Goal: Information Seeking & Learning: Learn about a topic

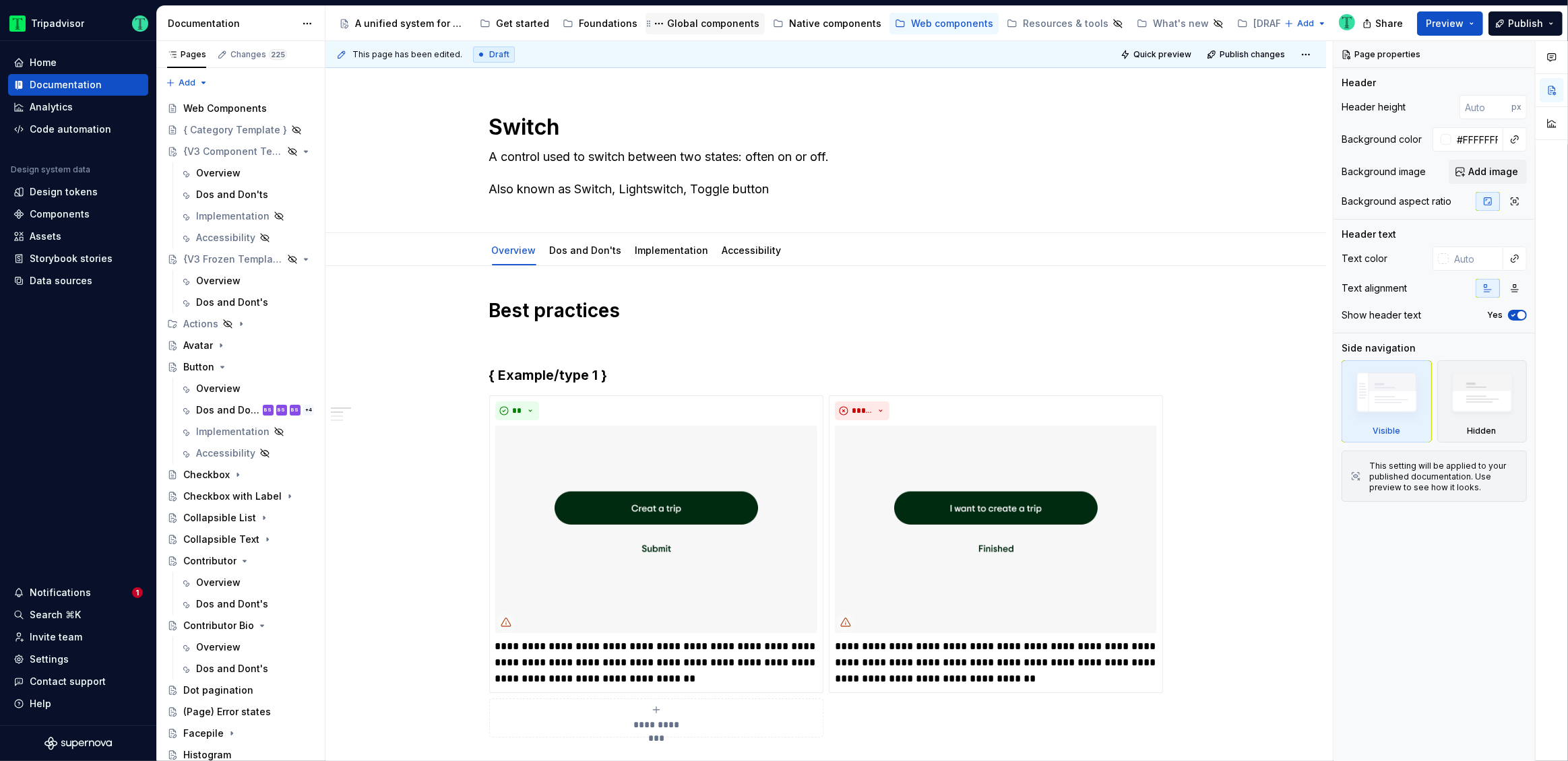
click at [680, 24] on div "Global components" at bounding box center [713, 23] width 92 height 13
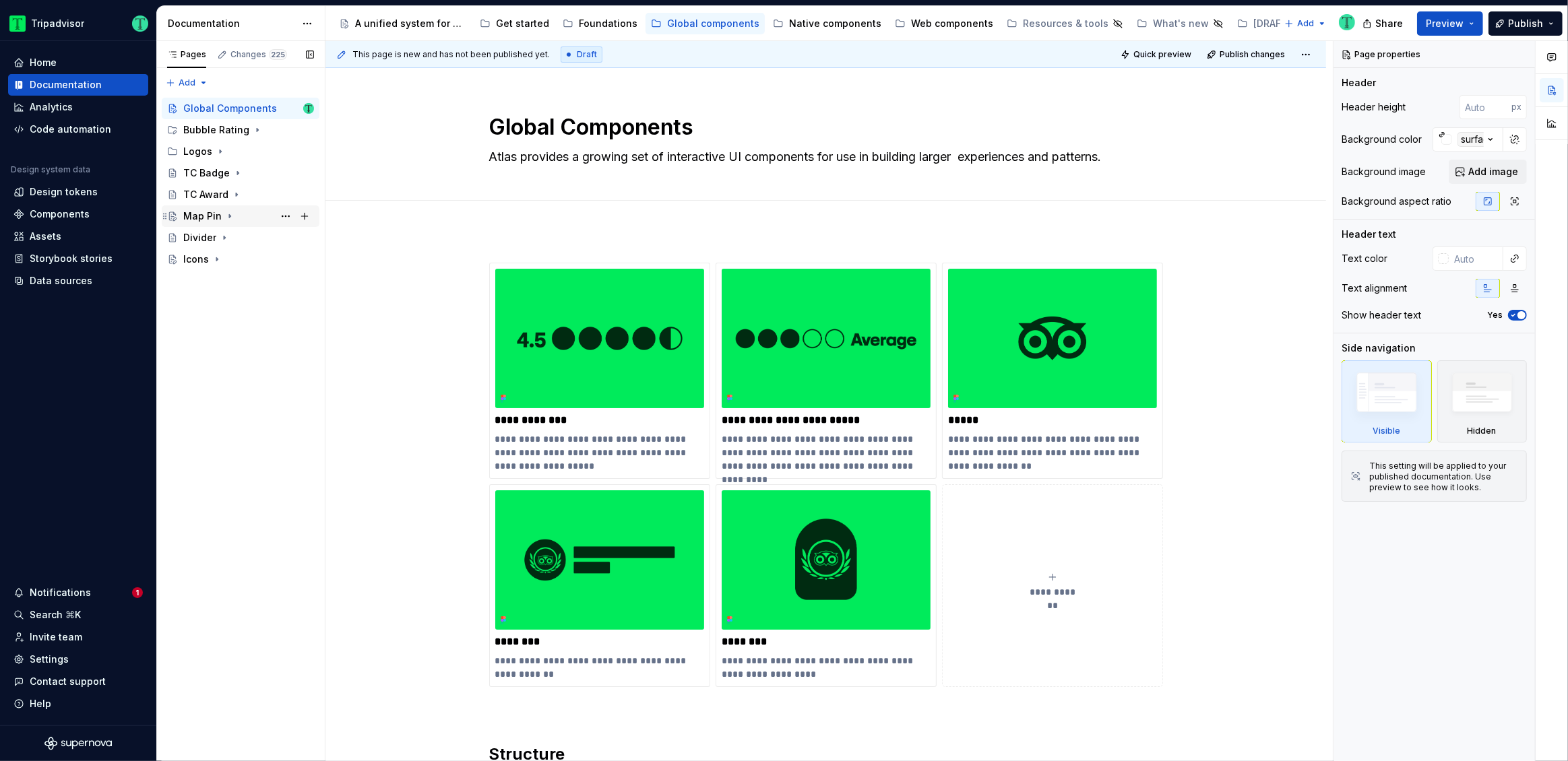
click at [202, 209] on div "Map Pin" at bounding box center [202, 216] width 38 height 13
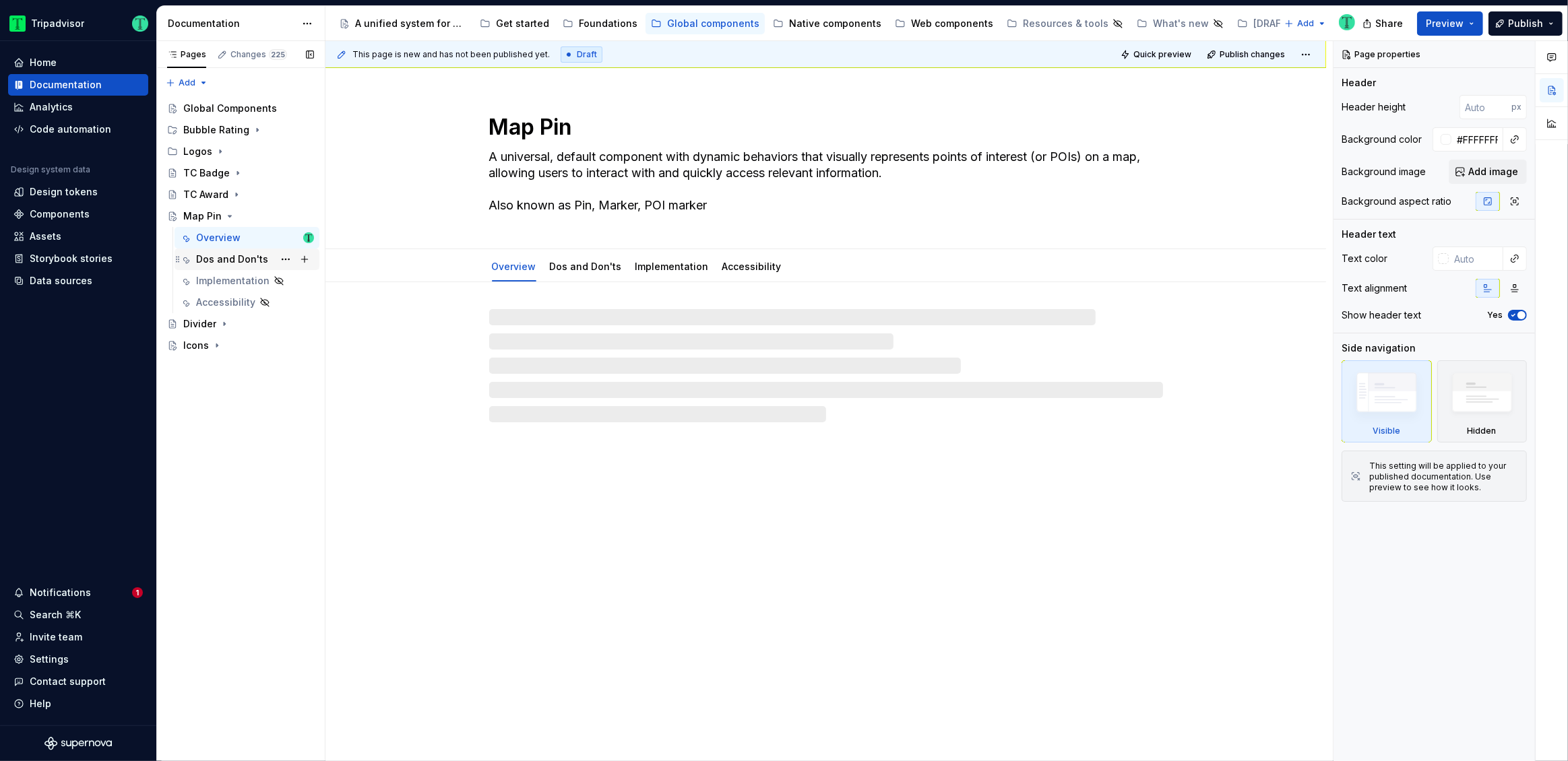
click at [218, 256] on div "Dos and Don'ts" at bounding box center [232, 259] width 72 height 13
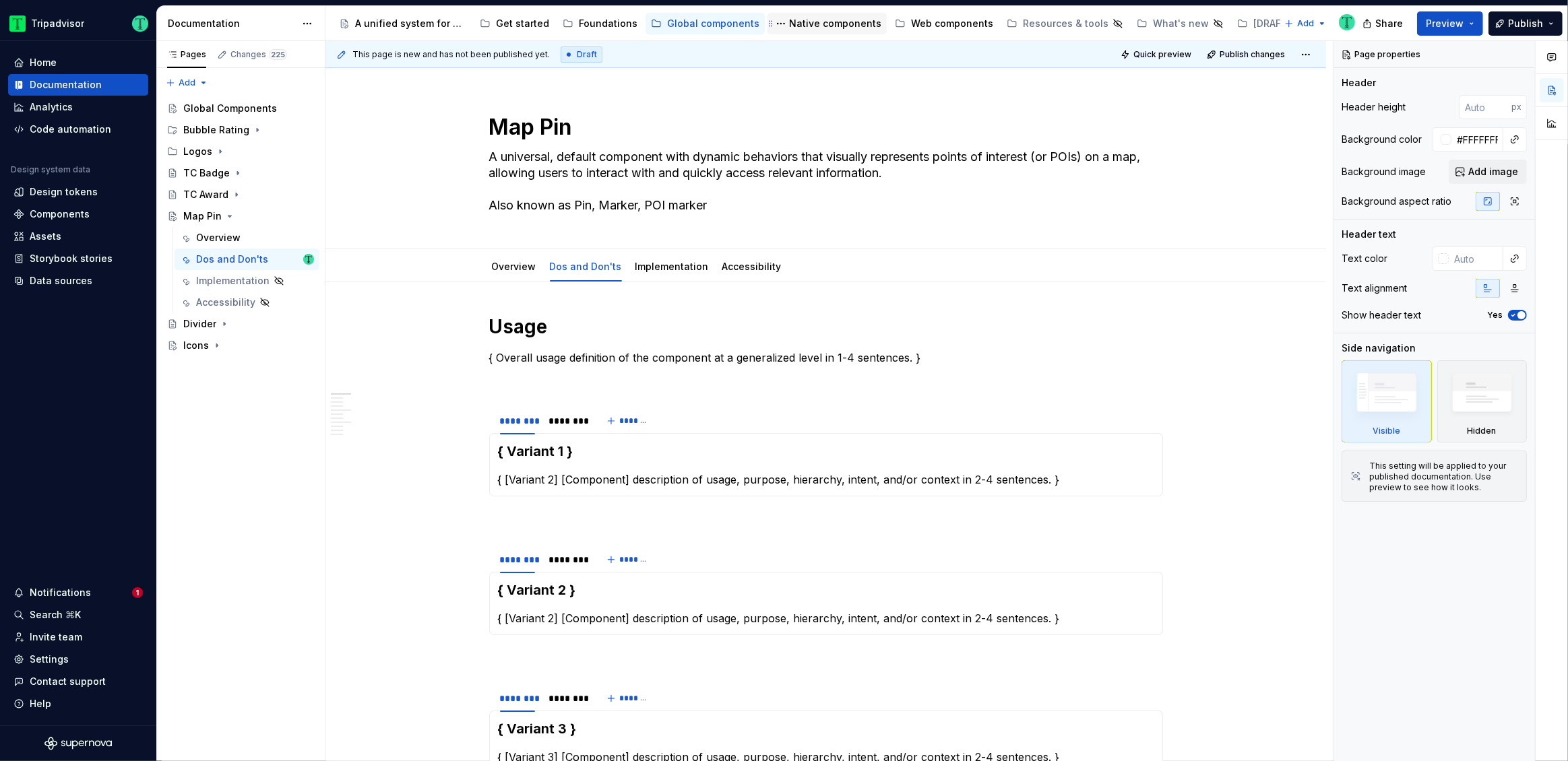
click at [822, 28] on div "Native components" at bounding box center [835, 23] width 92 height 13
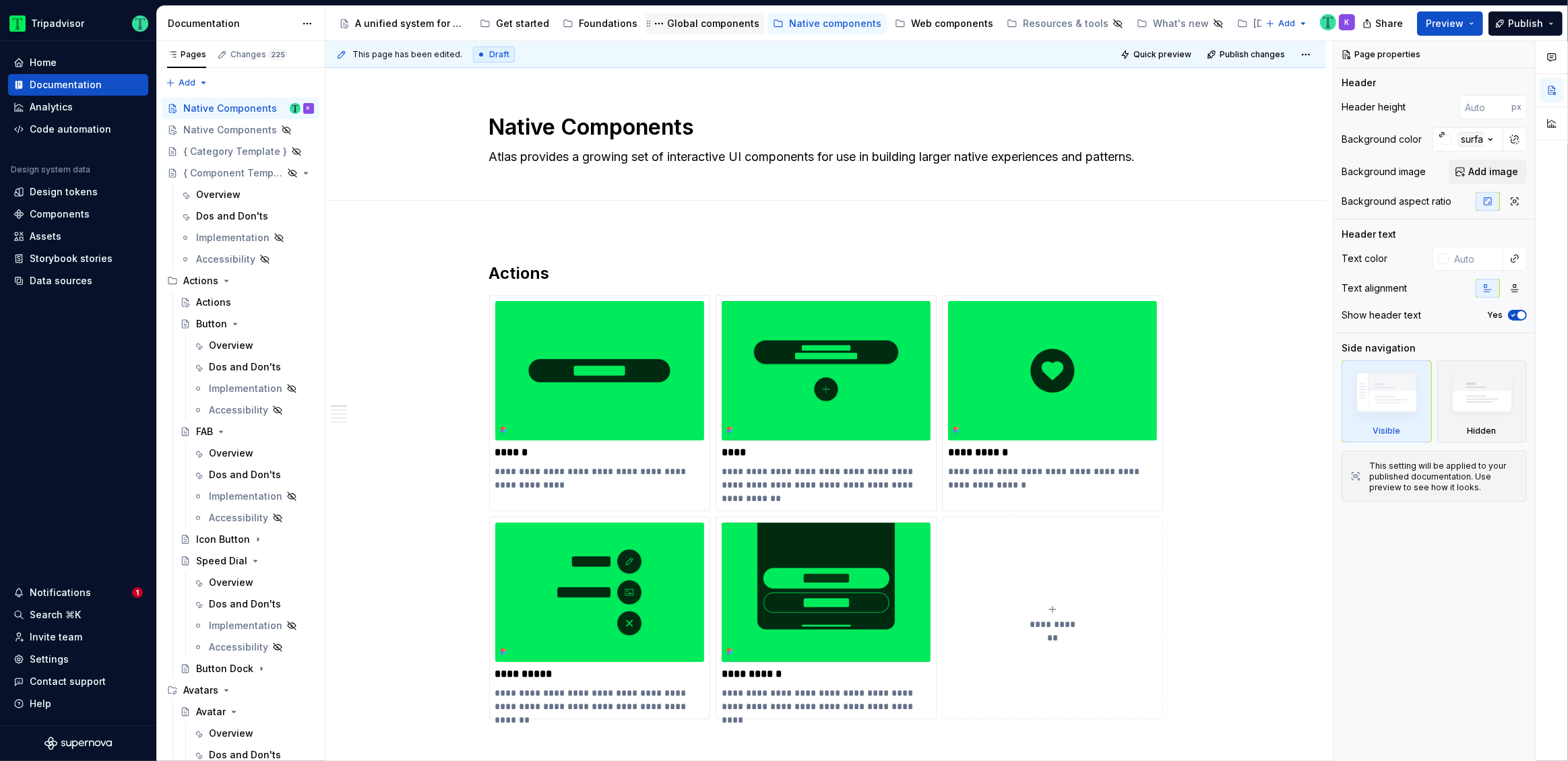
click at [716, 30] on div "Global components" at bounding box center [713, 23] width 92 height 13
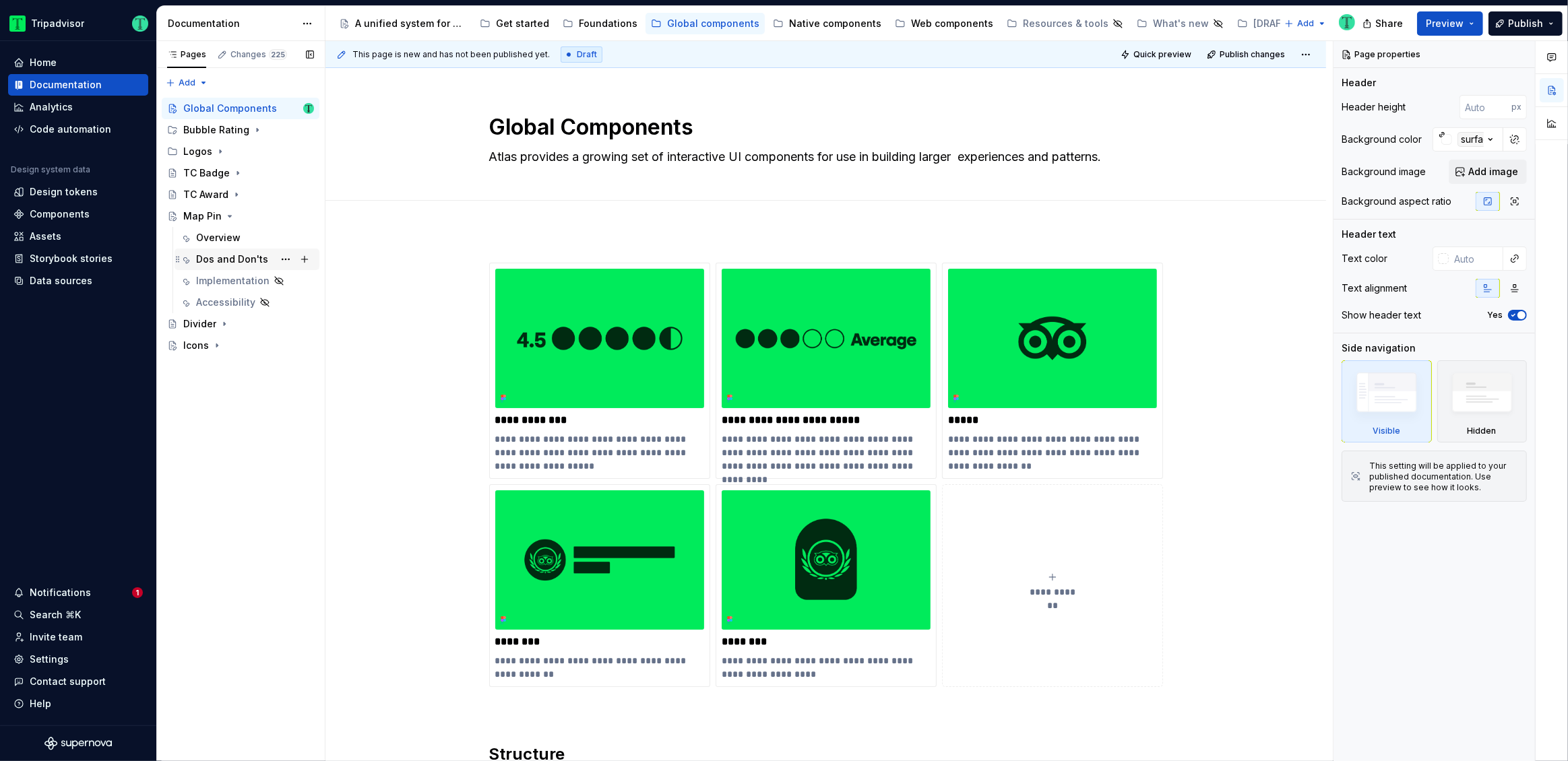
click at [219, 254] on div "Dos and Don'ts" at bounding box center [232, 259] width 72 height 13
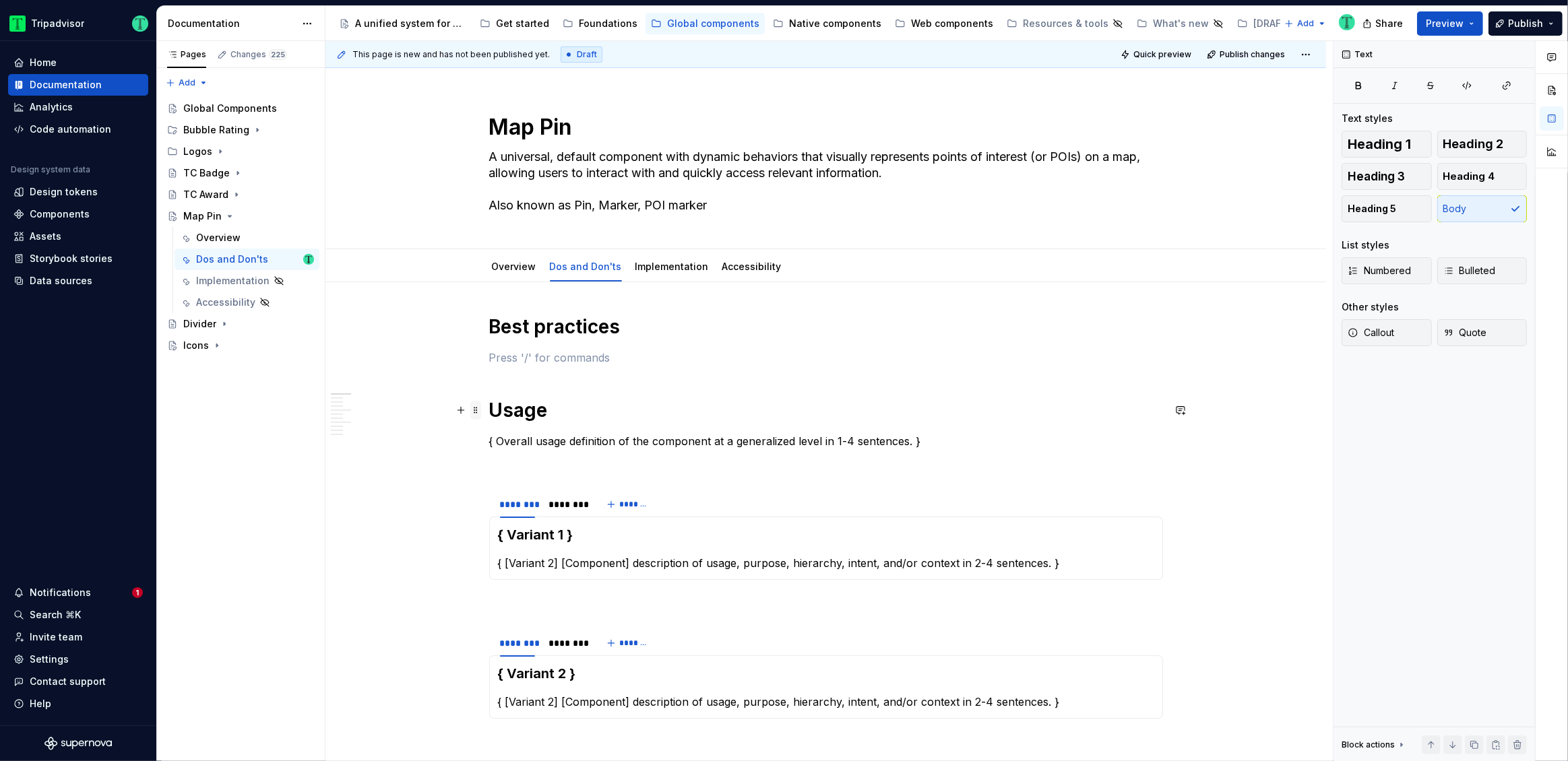
click at [475, 413] on span at bounding box center [475, 410] width 10 height 19
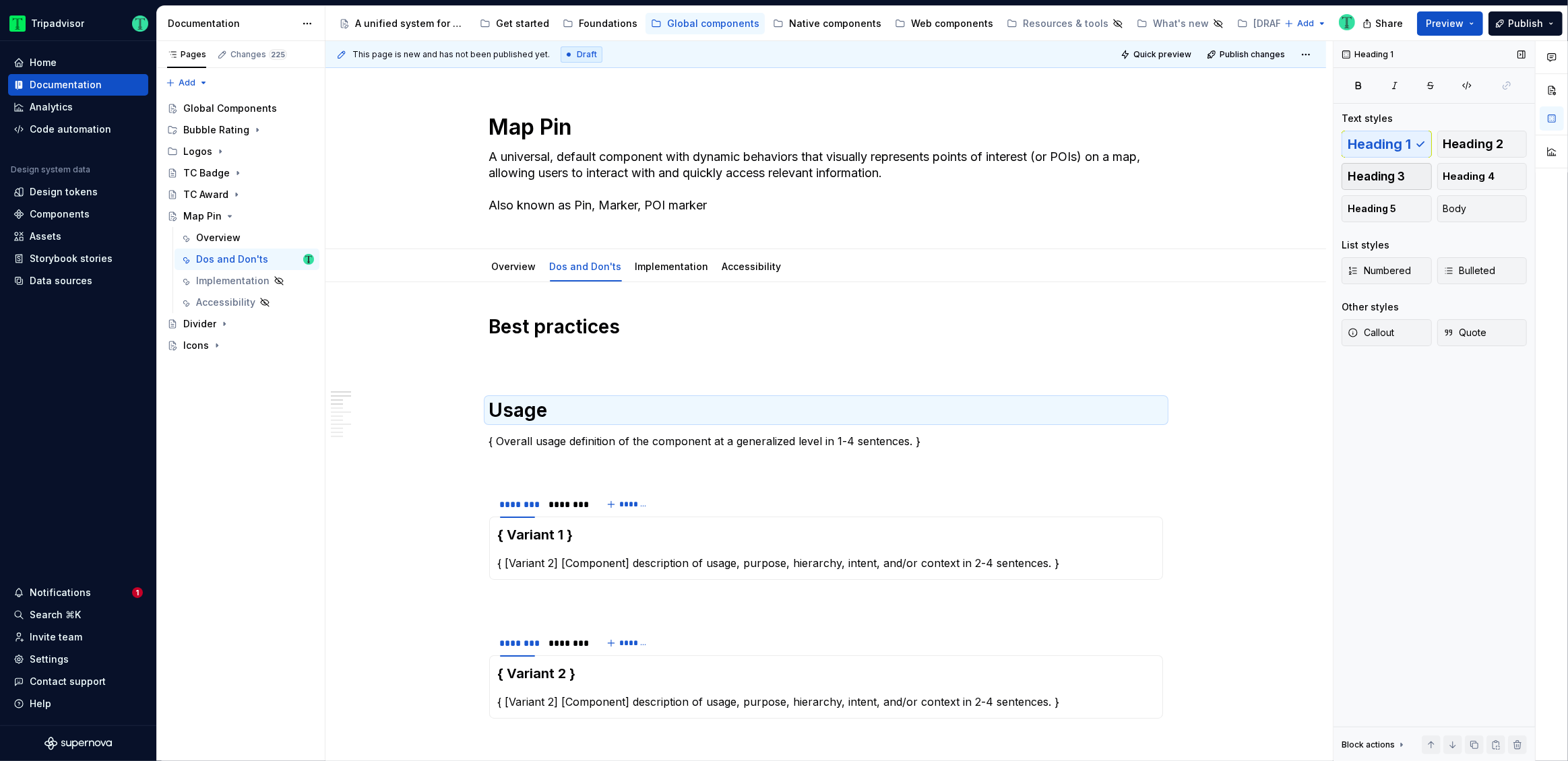
click at [1408, 177] on button "Heading 3" at bounding box center [1387, 176] width 90 height 27
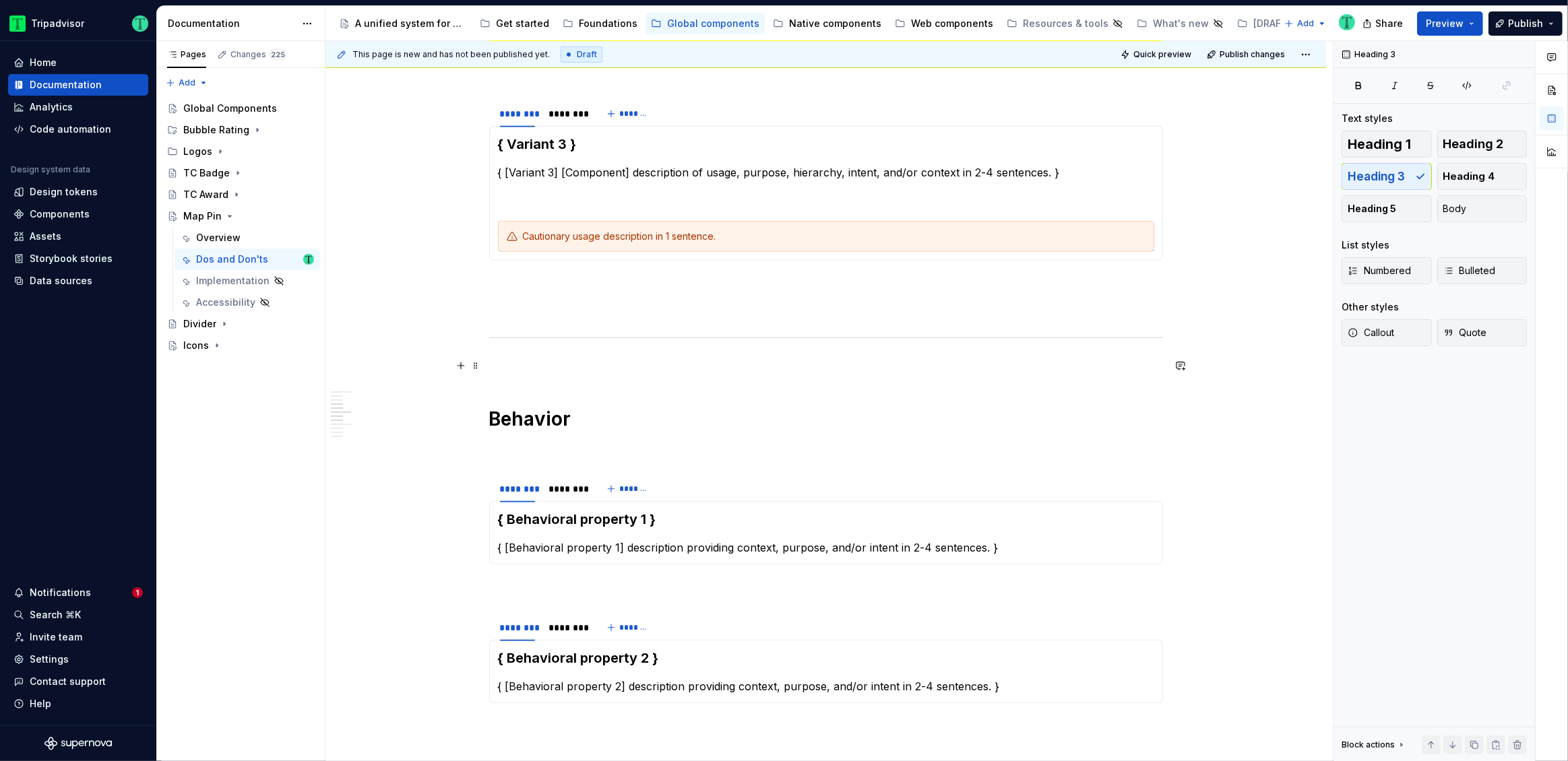
scroll to position [617, 0]
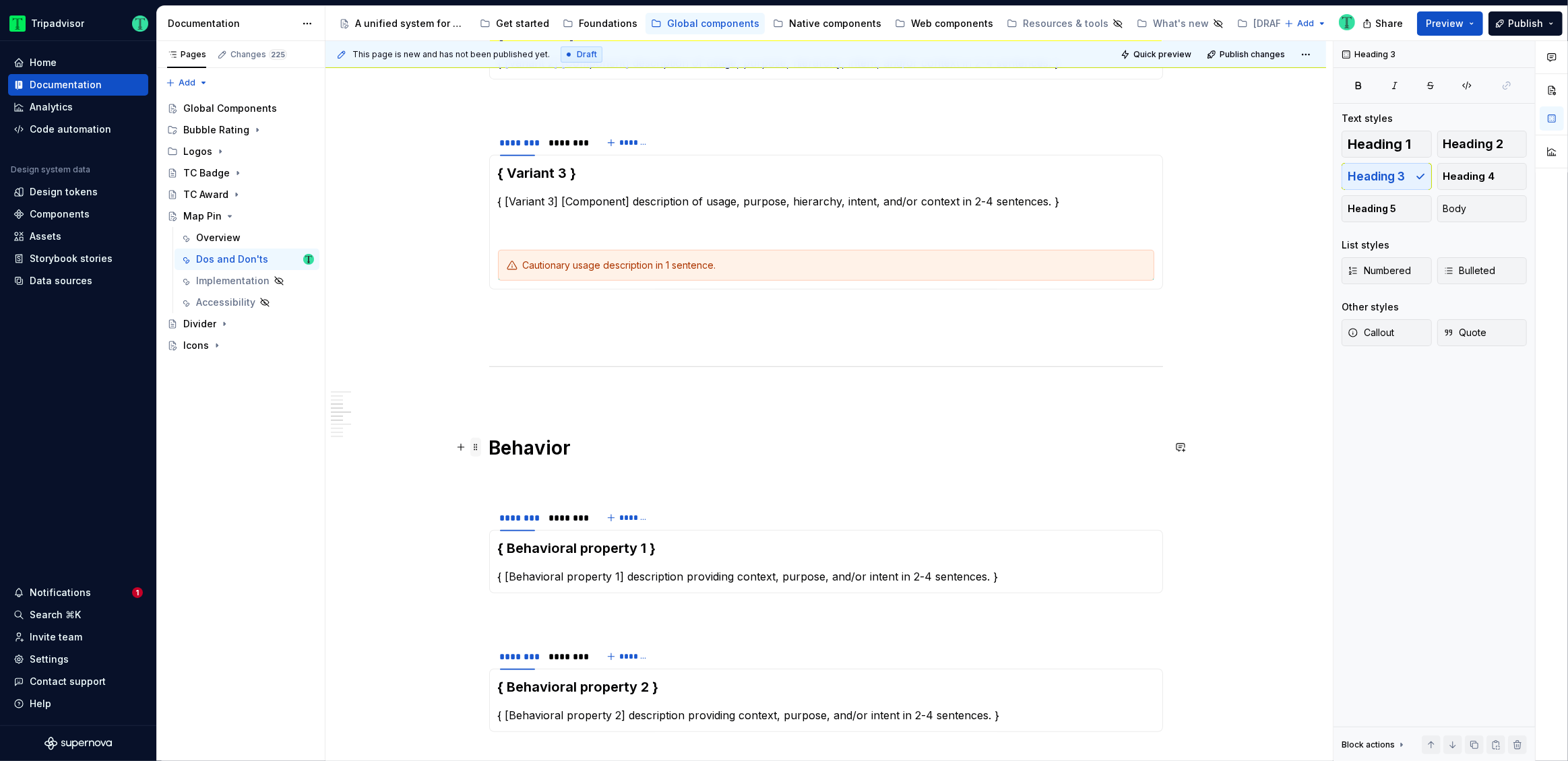
click at [475, 443] on span at bounding box center [475, 447] width 10 height 19
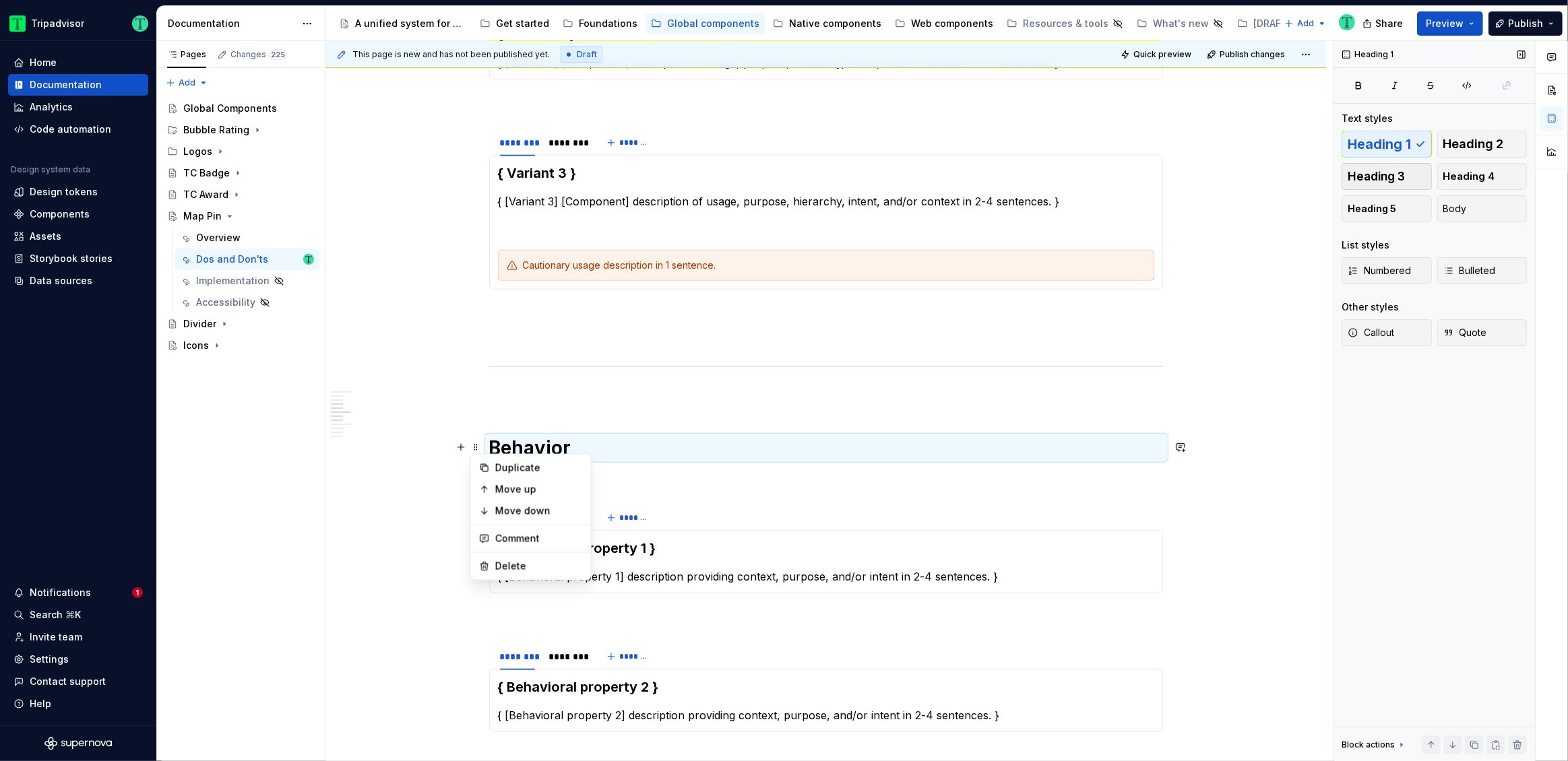
click at [1405, 177] on button "Heading 3" at bounding box center [1387, 176] width 90 height 27
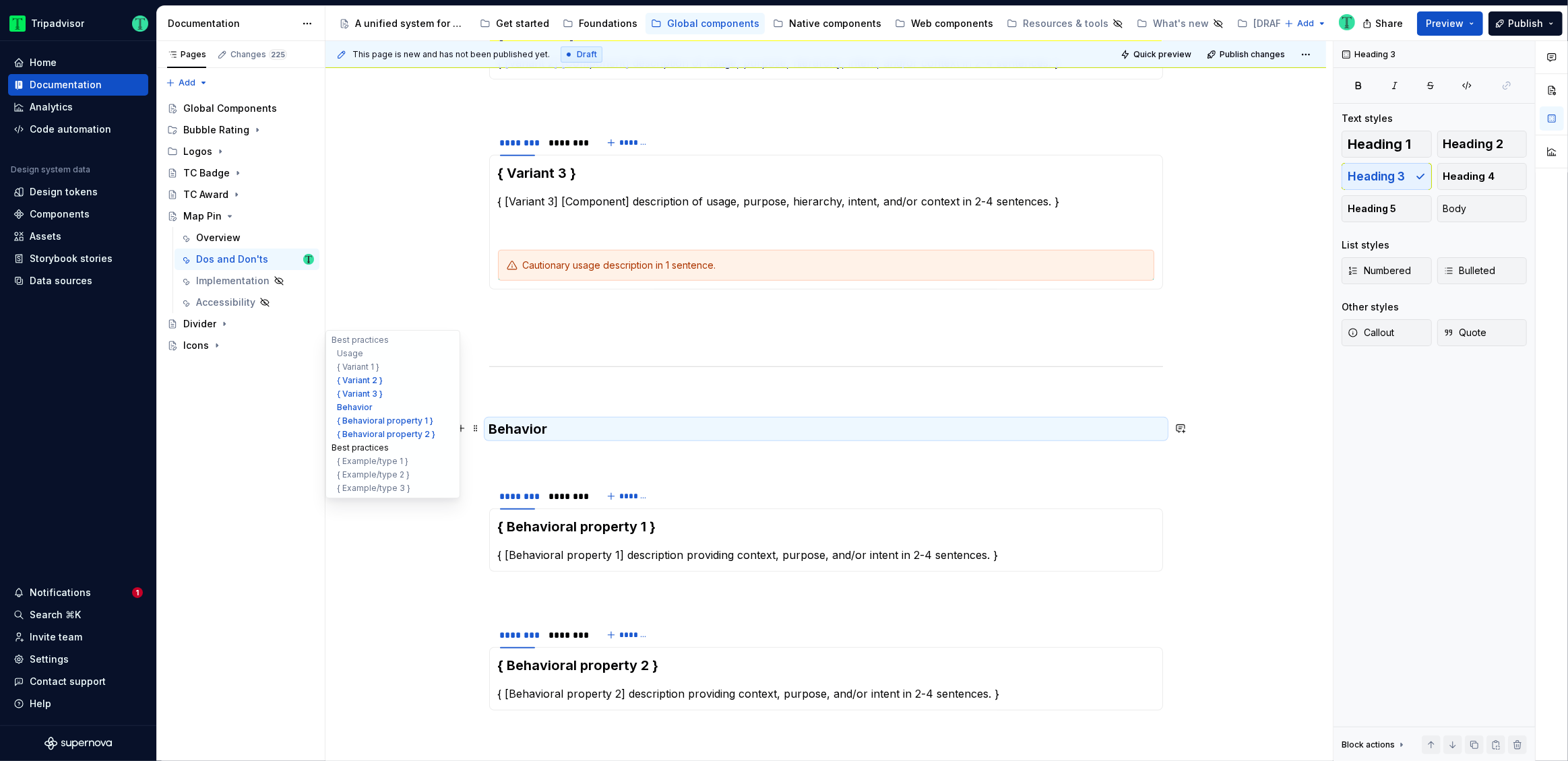
click at [374, 444] on button "Best practices" at bounding box center [392, 448] width 128 height 13
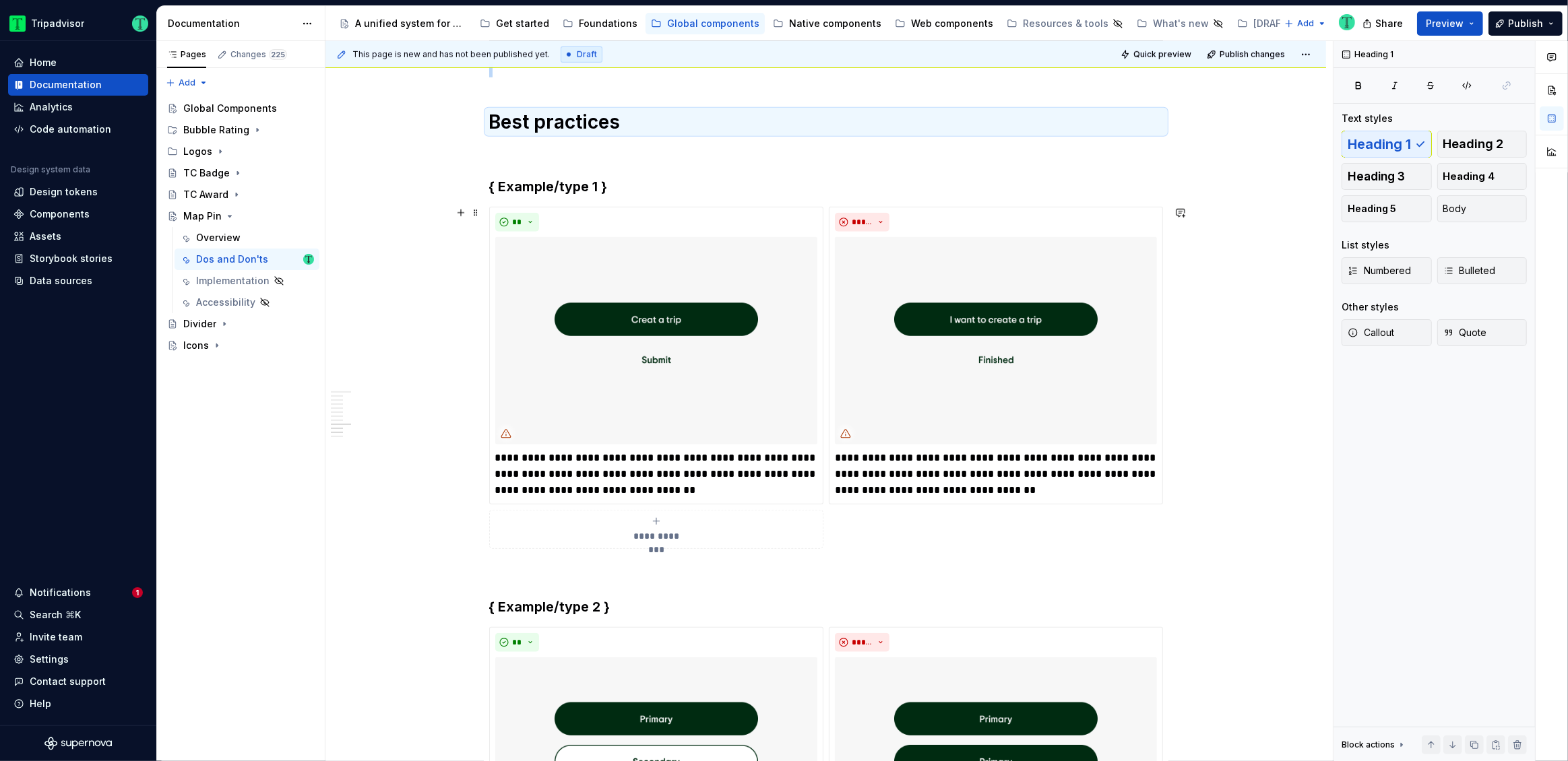
click at [410, 225] on div "**********" at bounding box center [825, 356] width 1000 height 2876
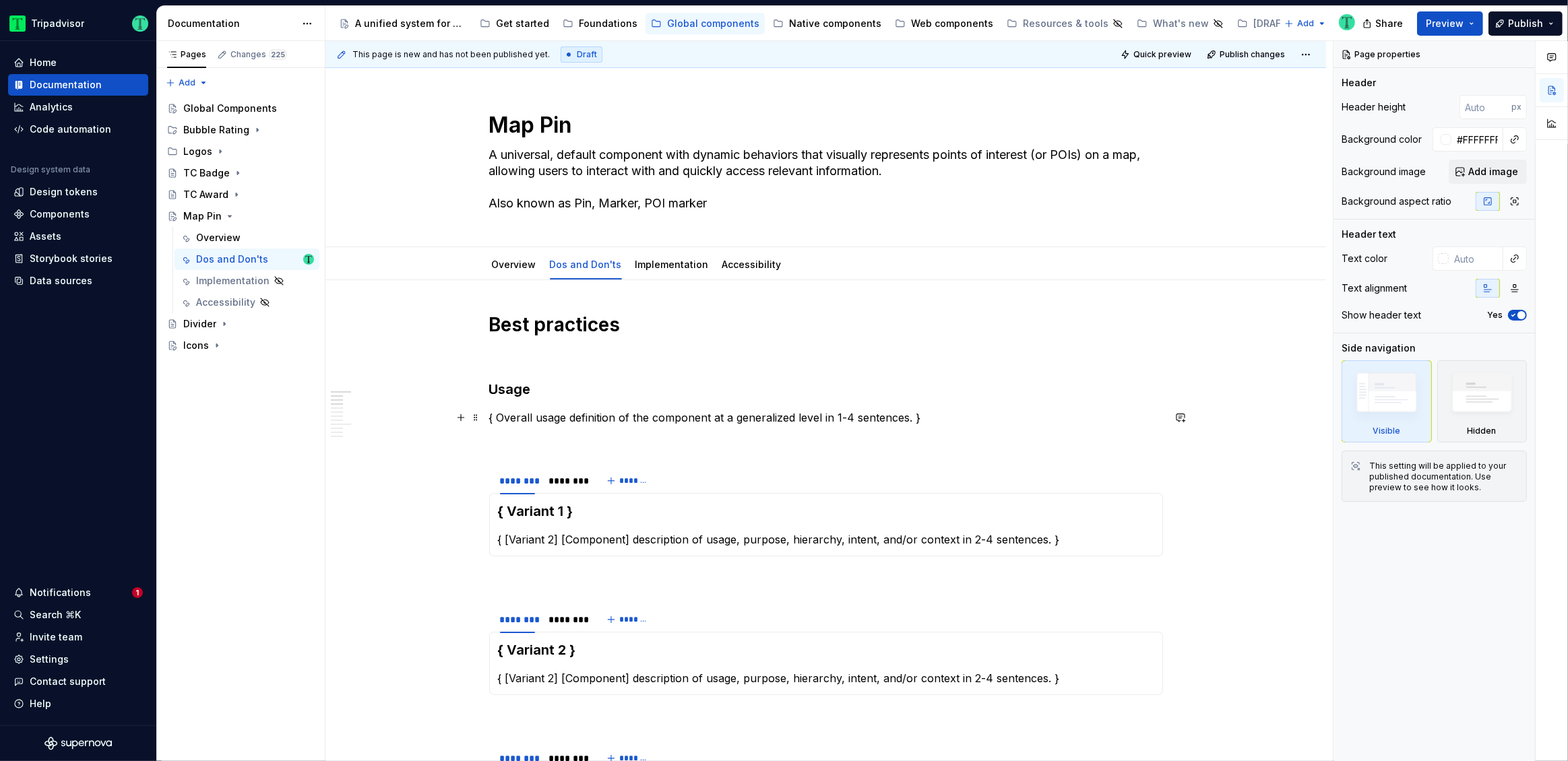
scroll to position [208, 0]
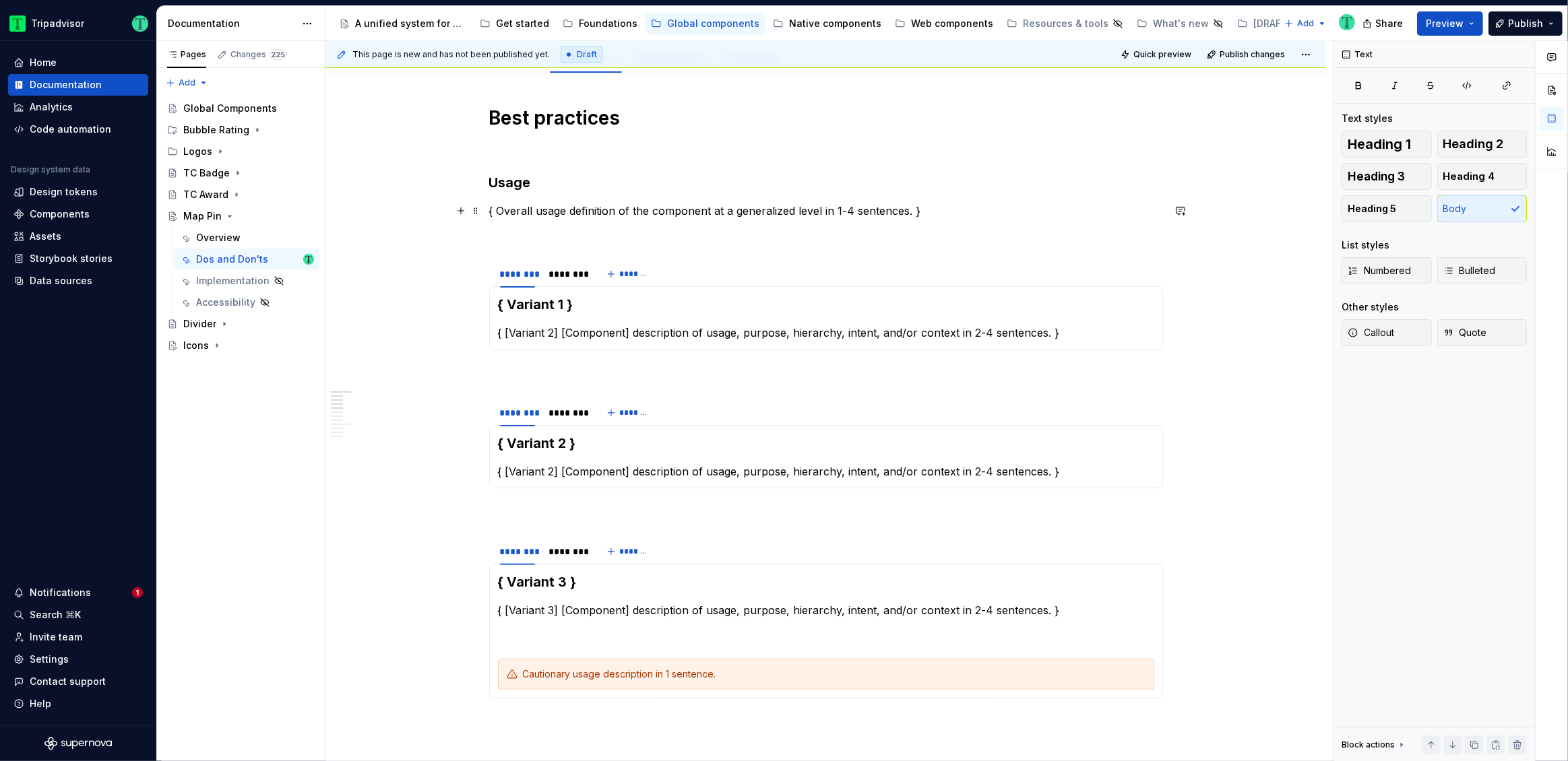
click at [555, 209] on p "{ Overall usage definition of the component at a generalized level in 1-4 sente…" at bounding box center [826, 210] width 674 height 16
click at [476, 212] on span at bounding box center [475, 211] width 10 height 19
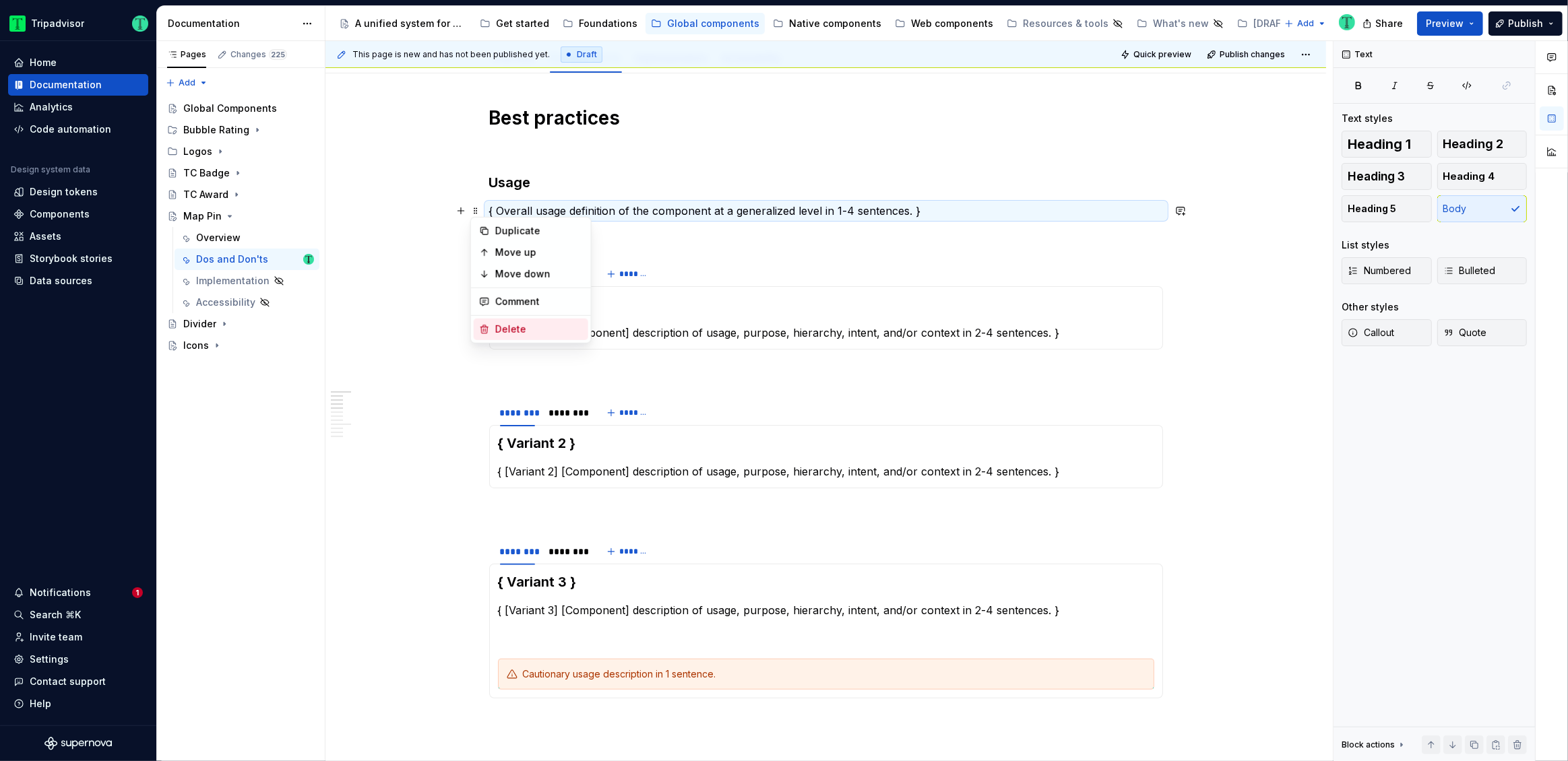
click at [483, 327] on icon at bounding box center [484, 329] width 8 height 8
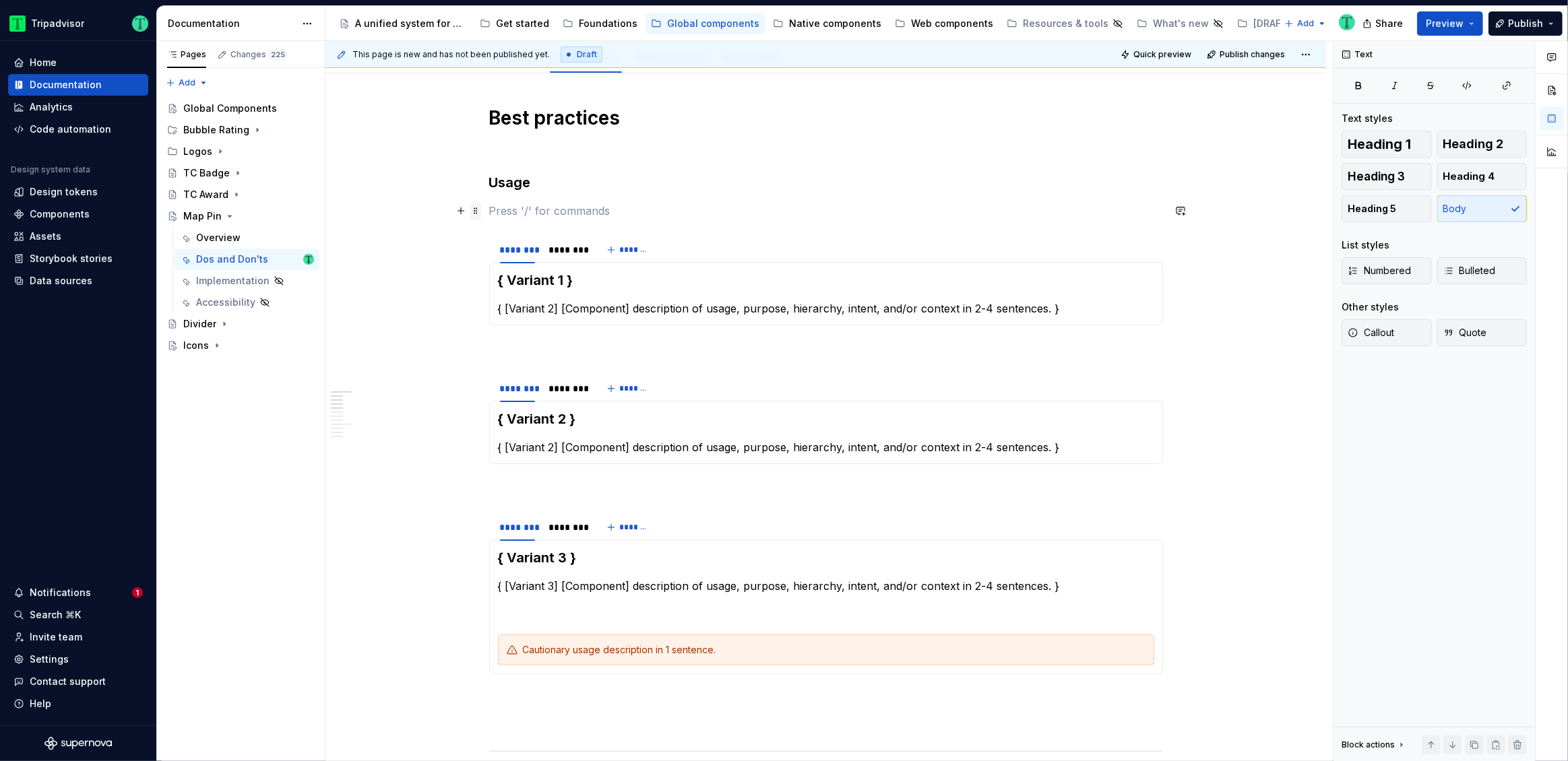
click at [473, 211] on span at bounding box center [475, 211] width 10 height 19
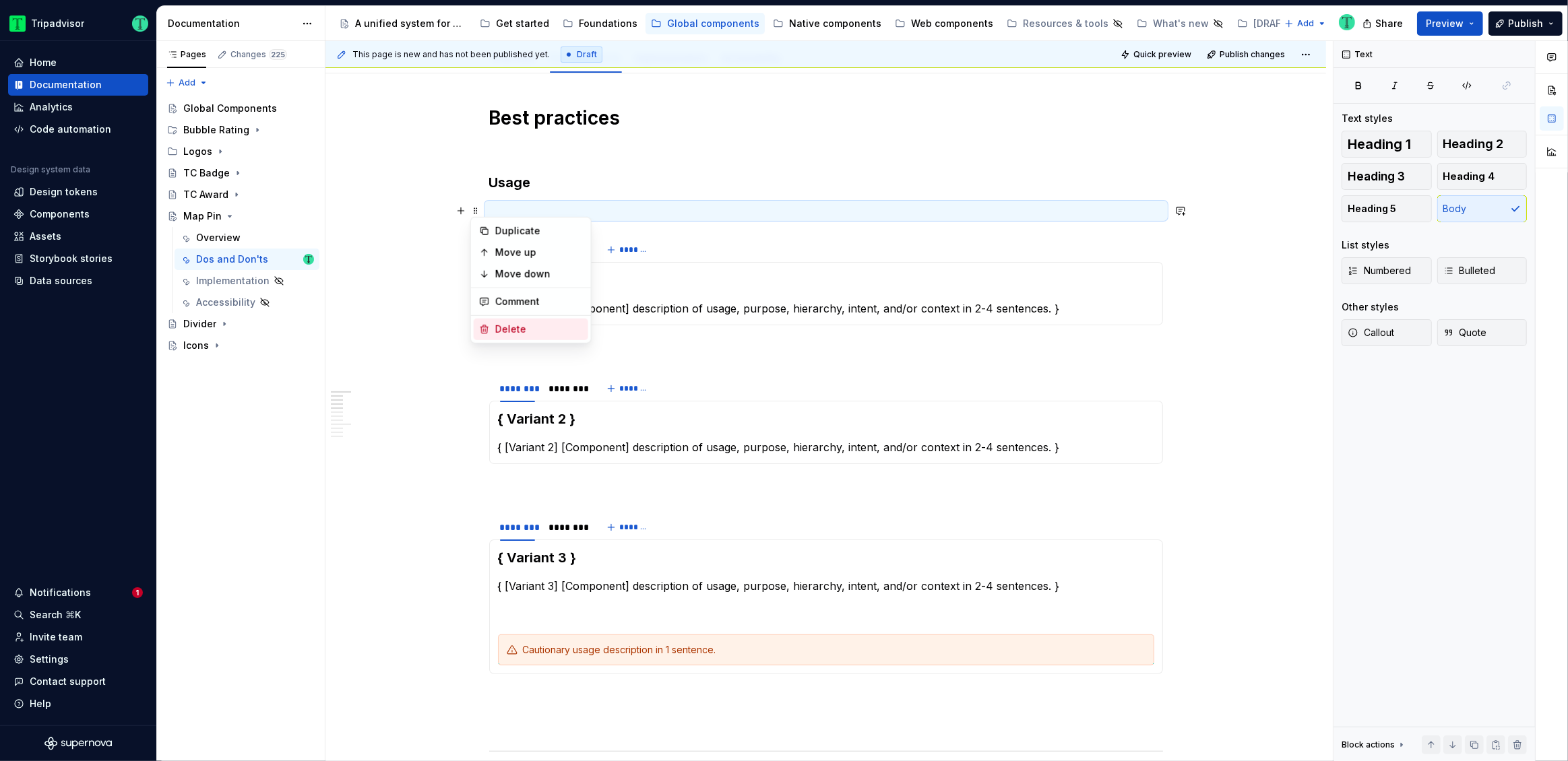
click at [497, 327] on div "Delete" at bounding box center [538, 329] width 87 height 13
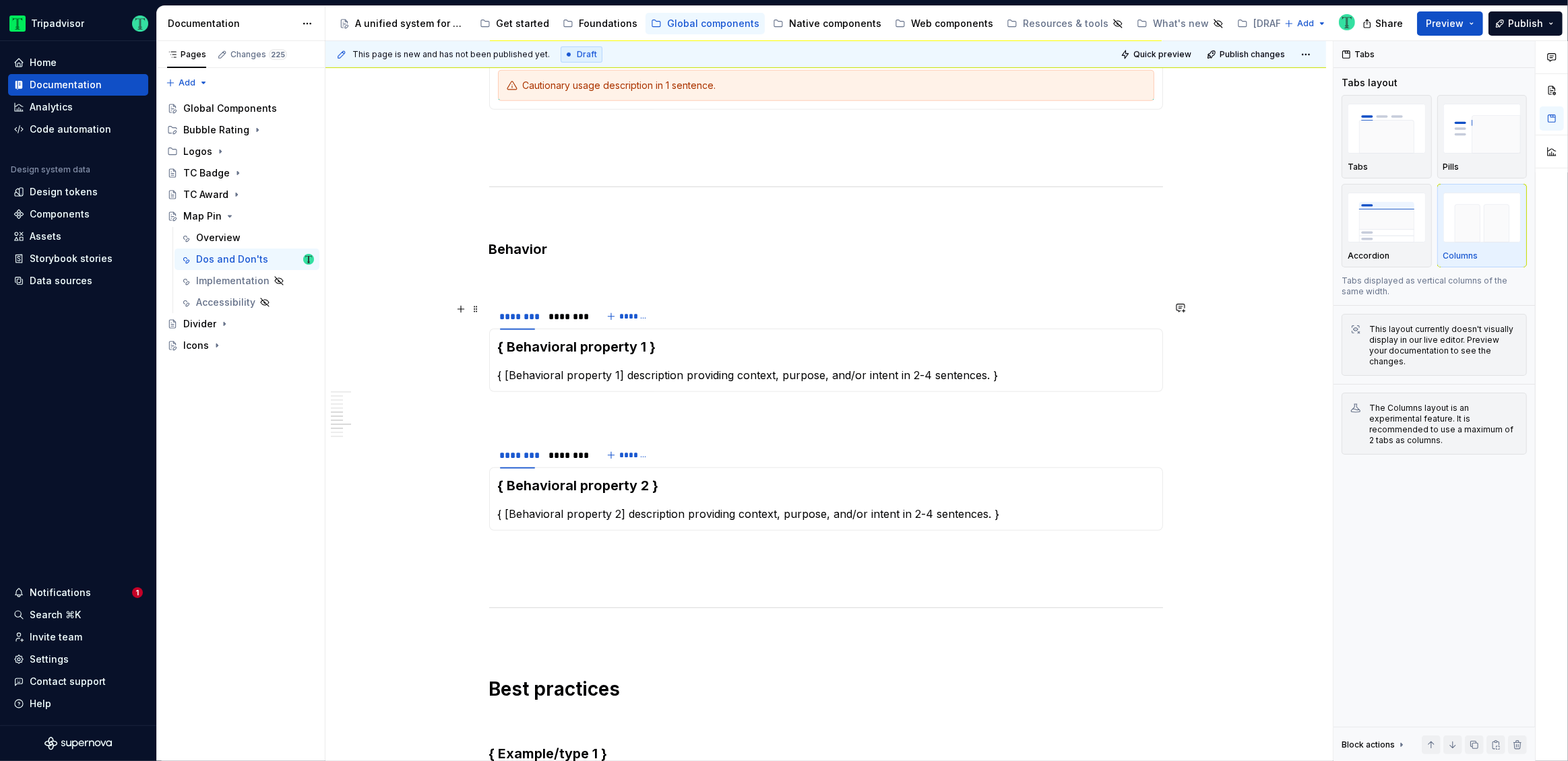
scroll to position [809, 0]
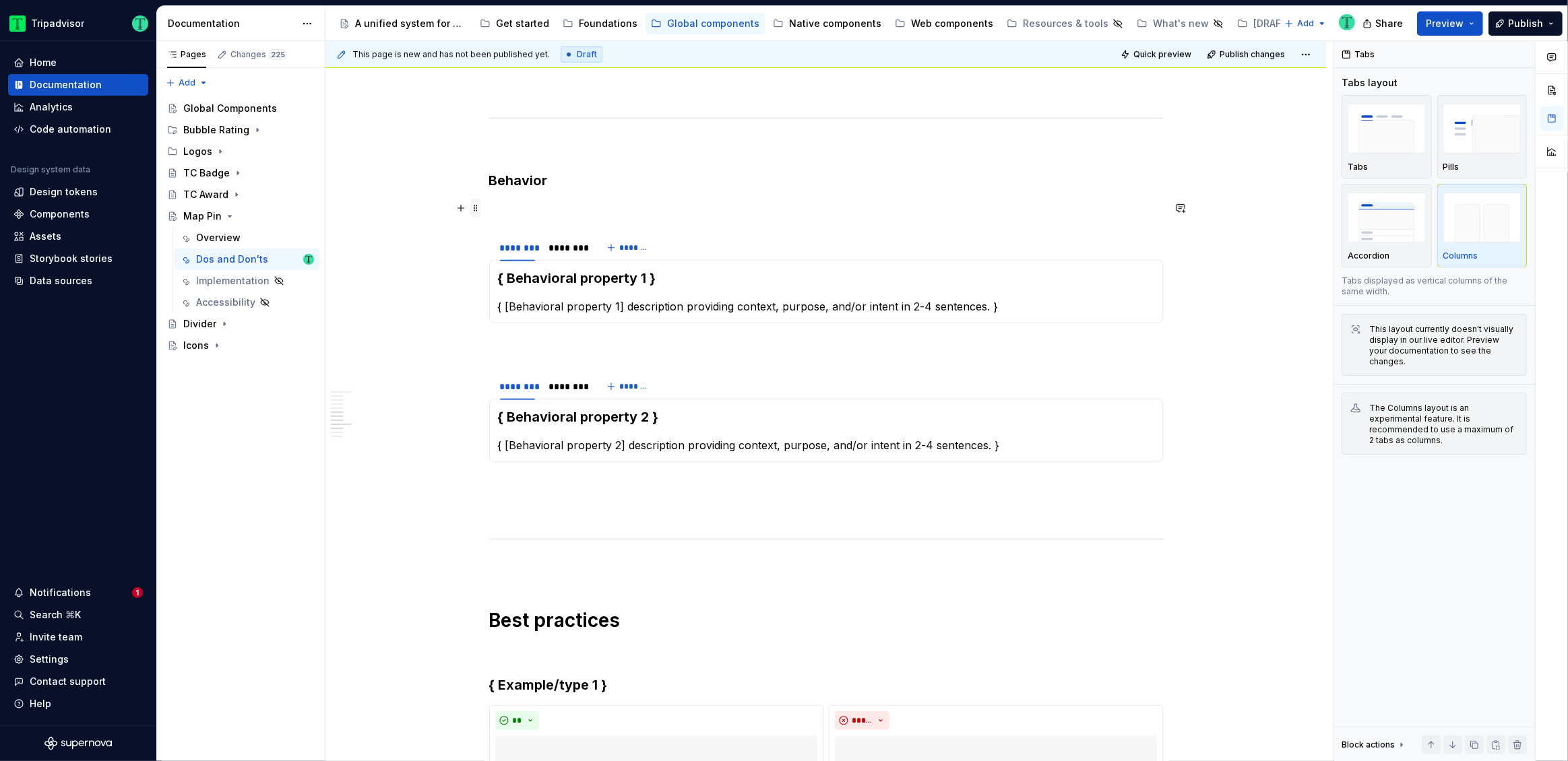
click at [473, 212] on span at bounding box center [475, 208] width 10 height 19
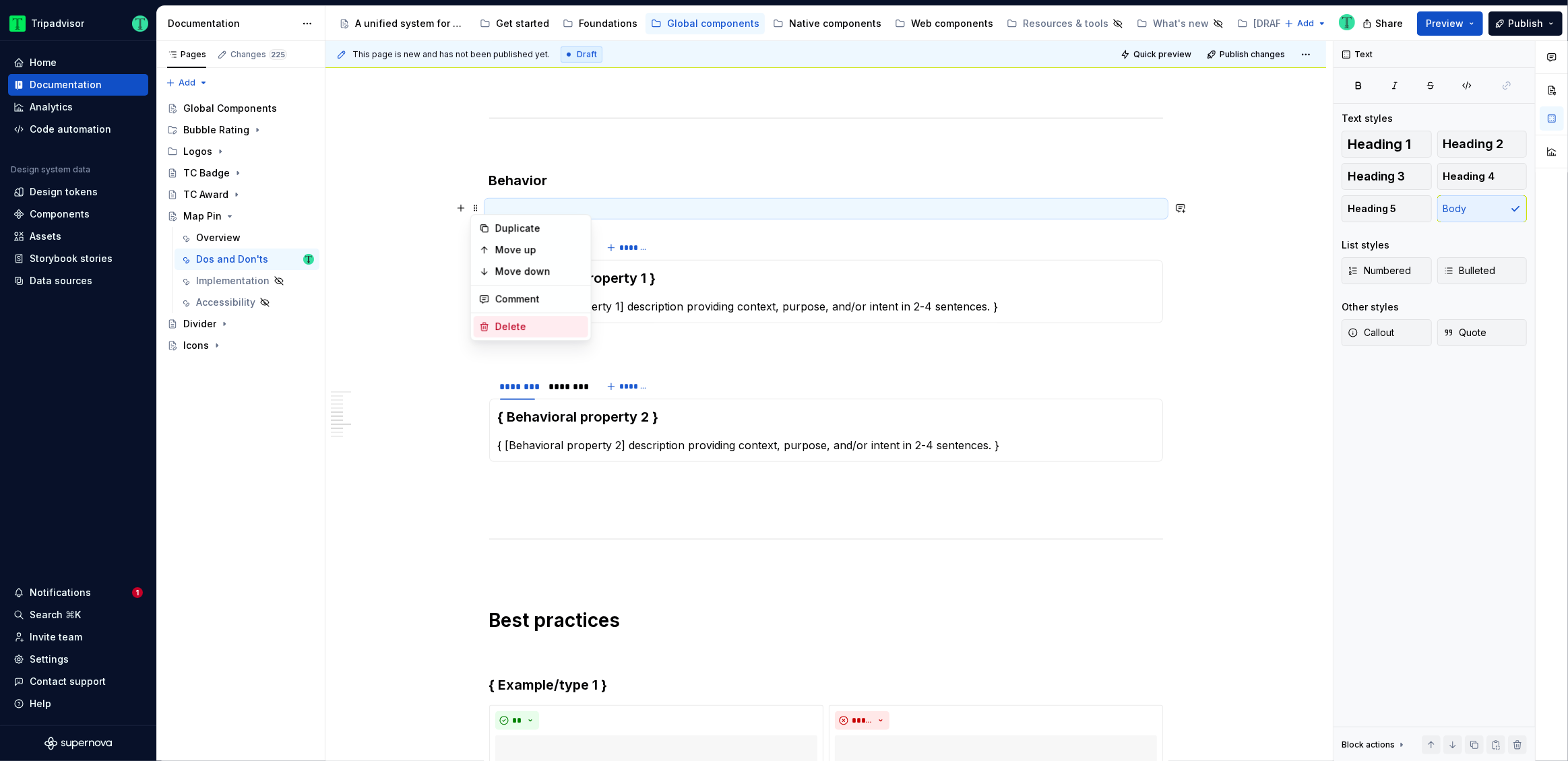
click at [500, 323] on div "Delete" at bounding box center [538, 327] width 87 height 13
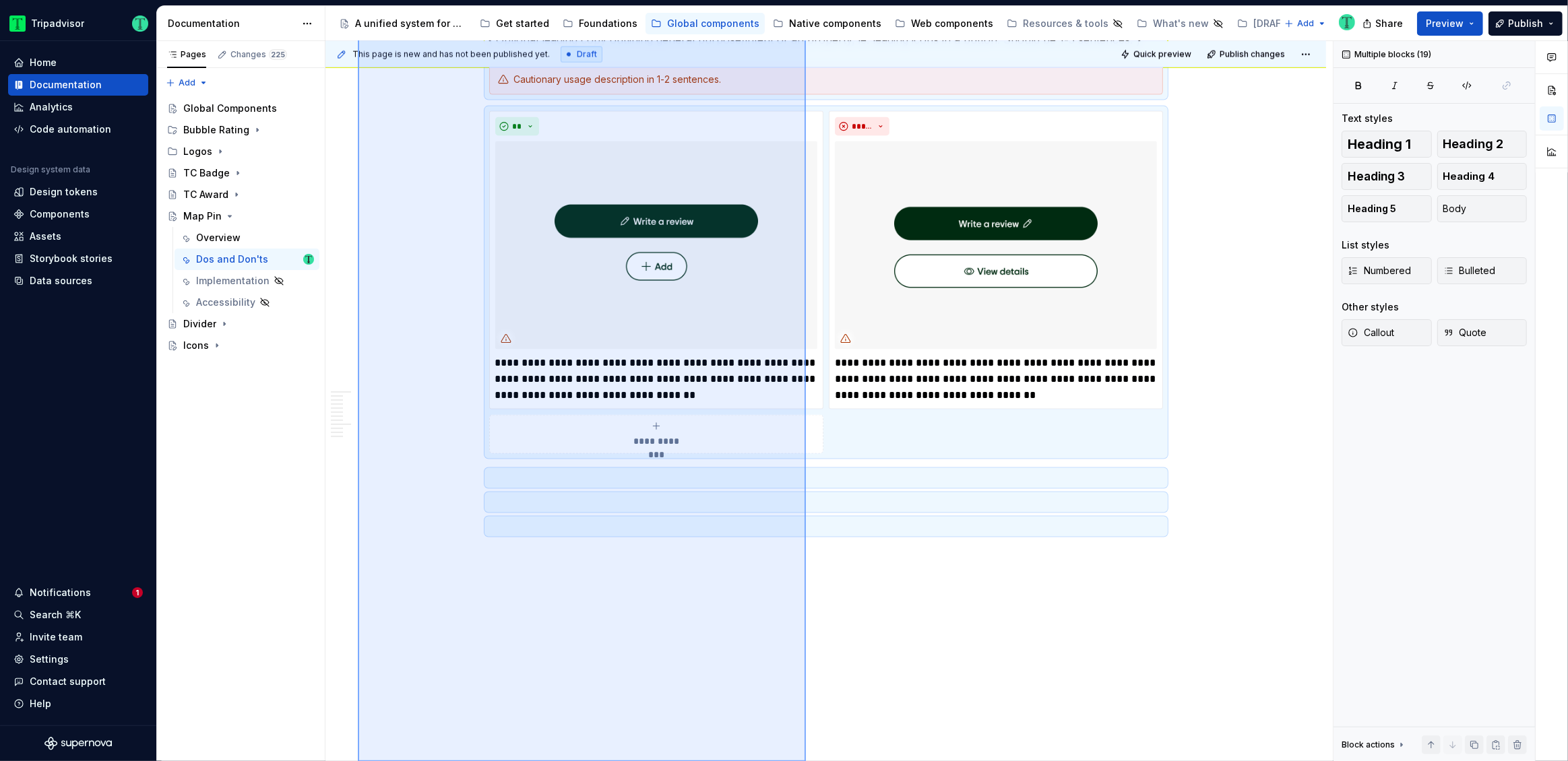
scroll to position [2306, 0]
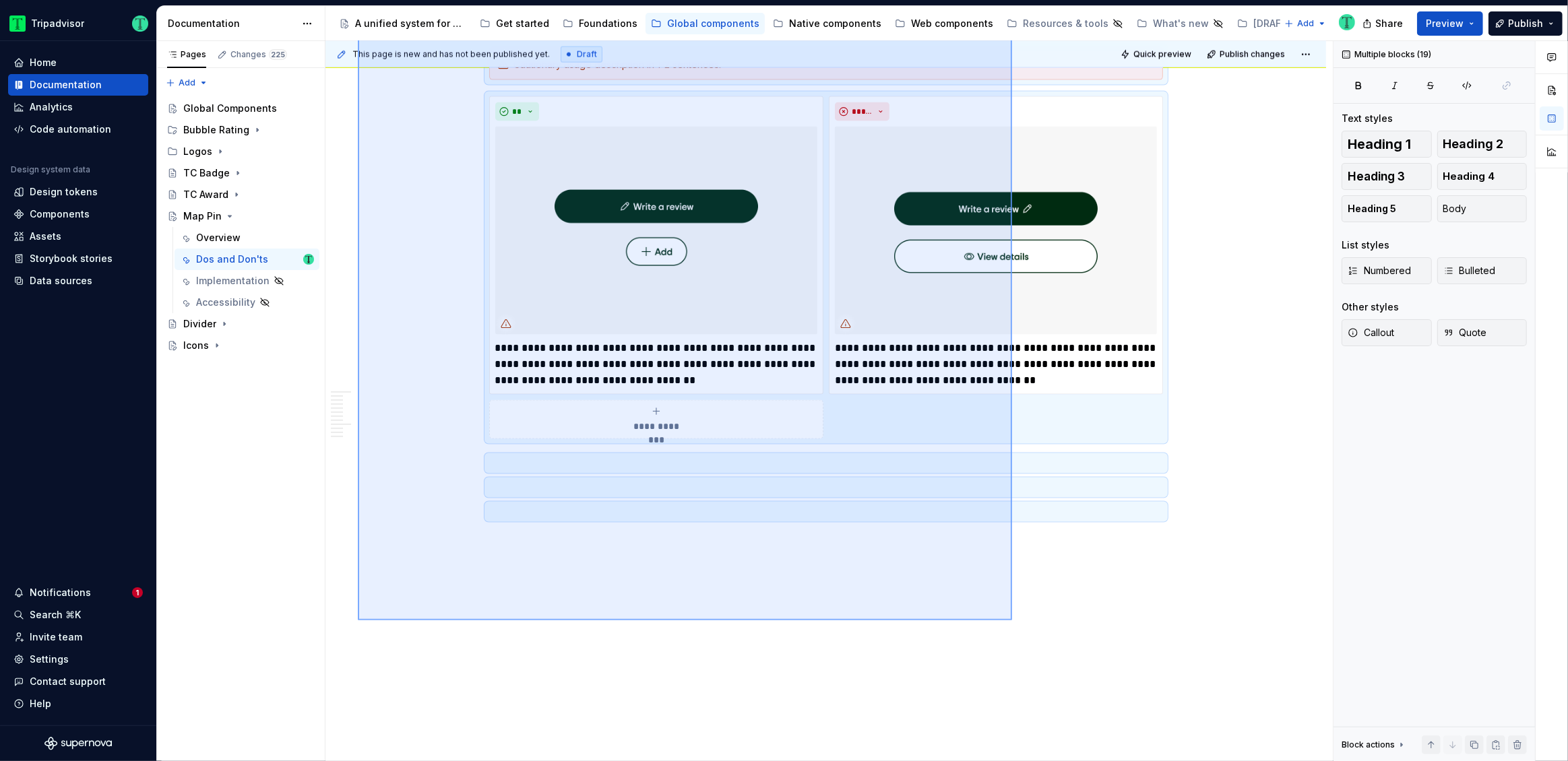
drag, startPoint x: 358, startPoint y: 154, endPoint x: 1012, endPoint y: 620, distance: 803.0
click at [1012, 620] on div "This page is new and has not been published yet. Draft Quick preview Publish ch…" at bounding box center [829, 402] width 1007 height 721
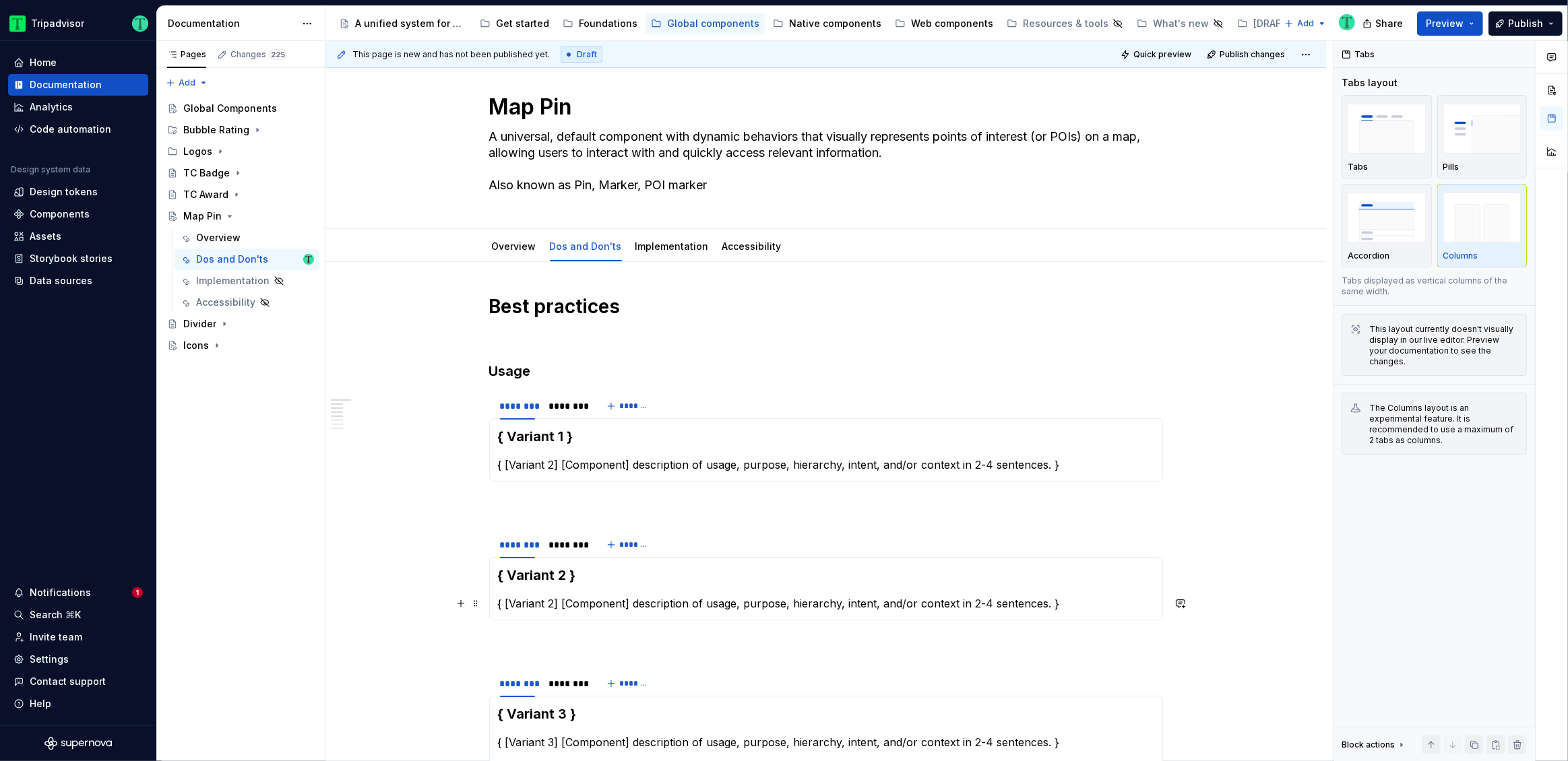
scroll to position [0, 0]
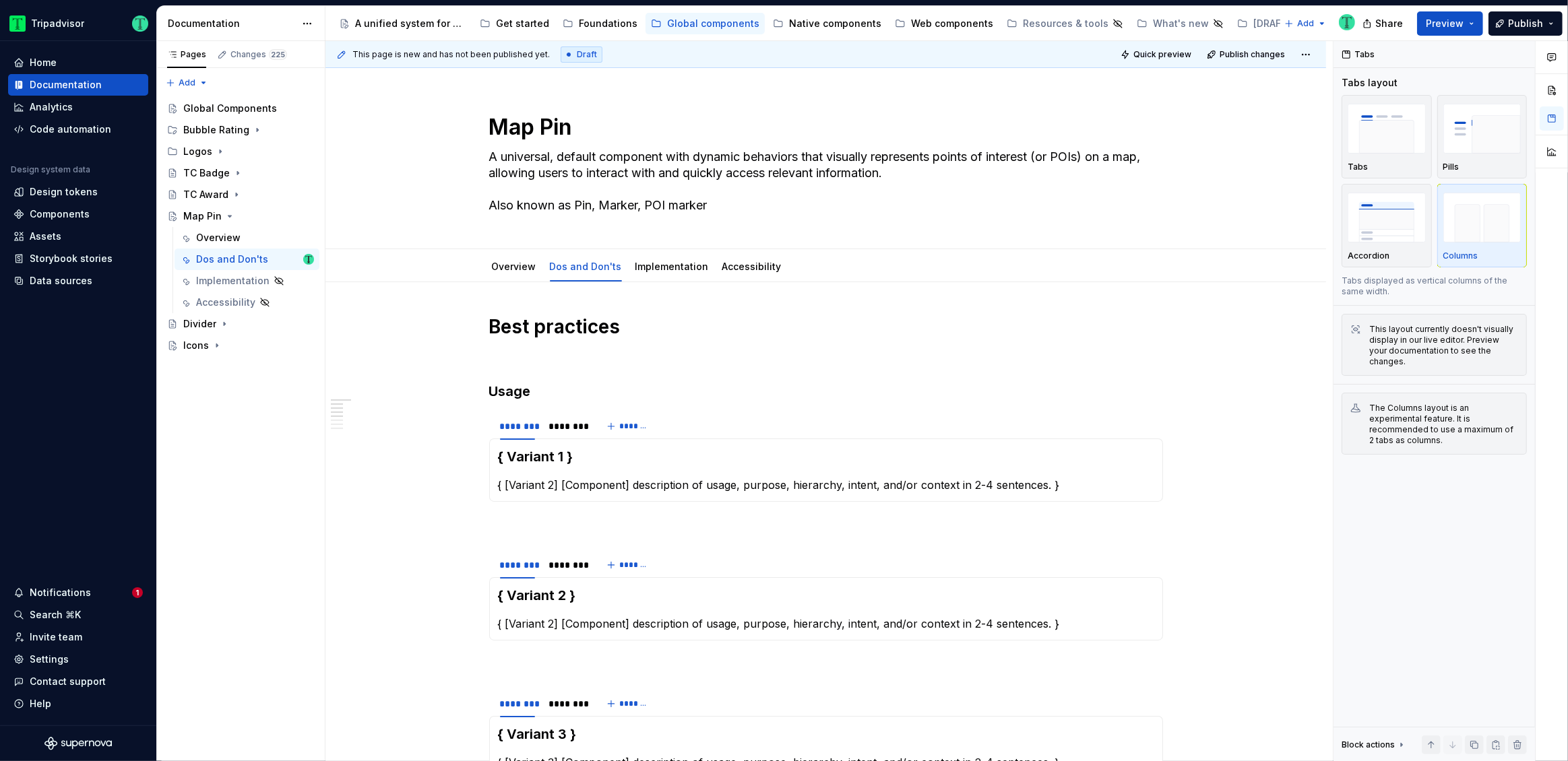
type textarea "*"
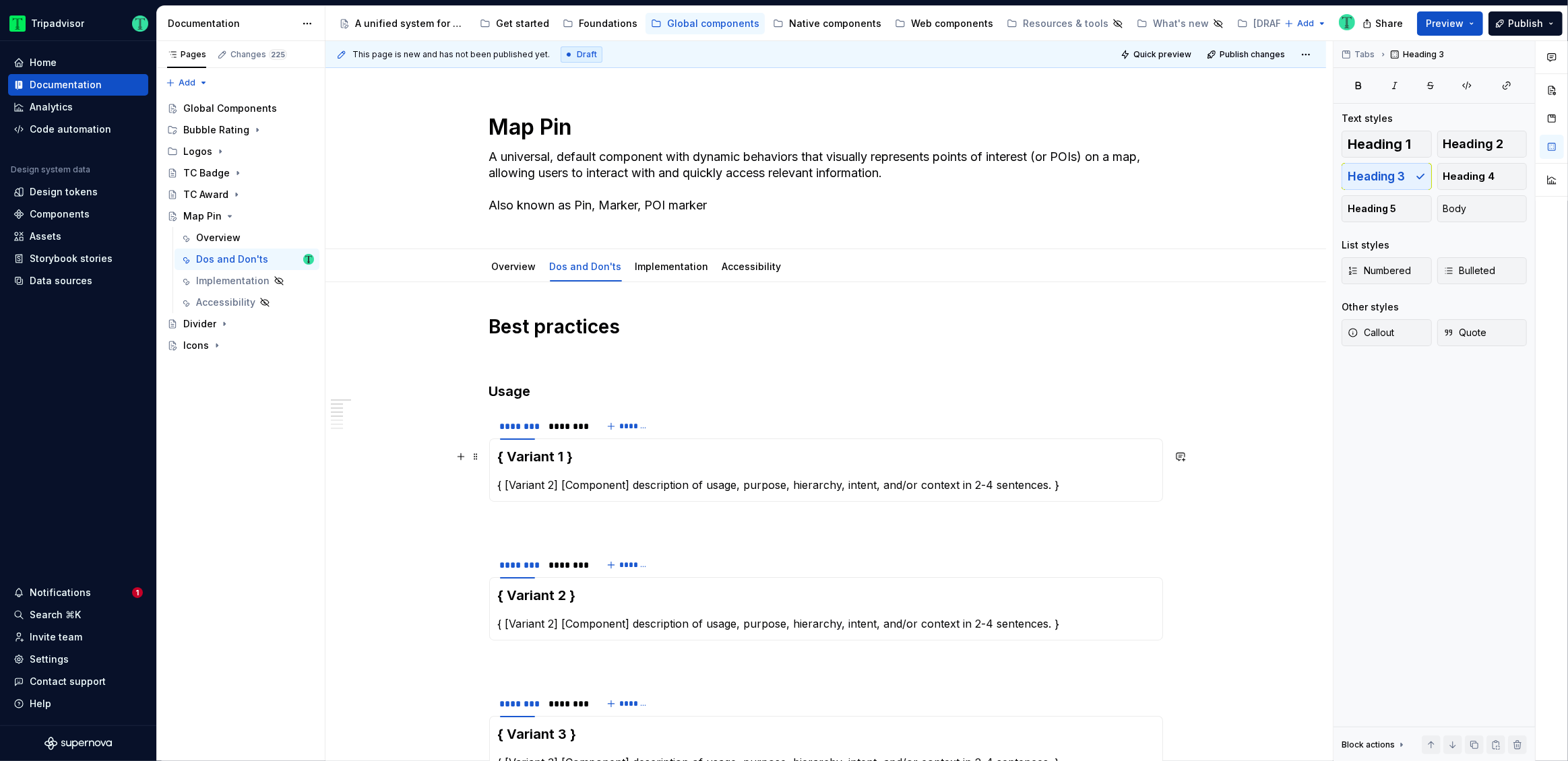
click at [576, 456] on h3 "{ Variant 1 }" at bounding box center [825, 456] width 656 height 19
click at [476, 452] on span at bounding box center [475, 456] width 10 height 19
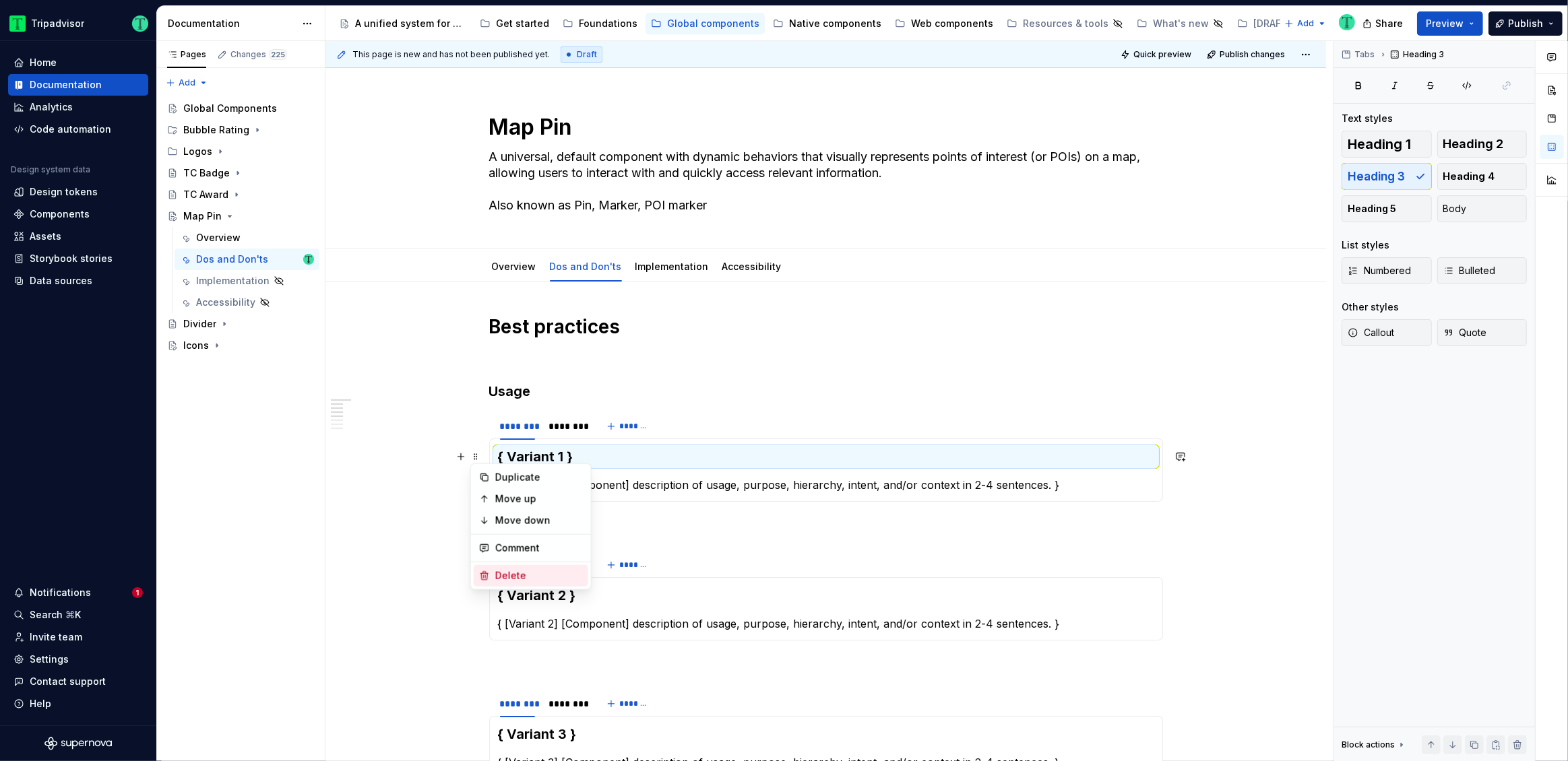
click at [502, 573] on div "Delete" at bounding box center [538, 575] width 87 height 13
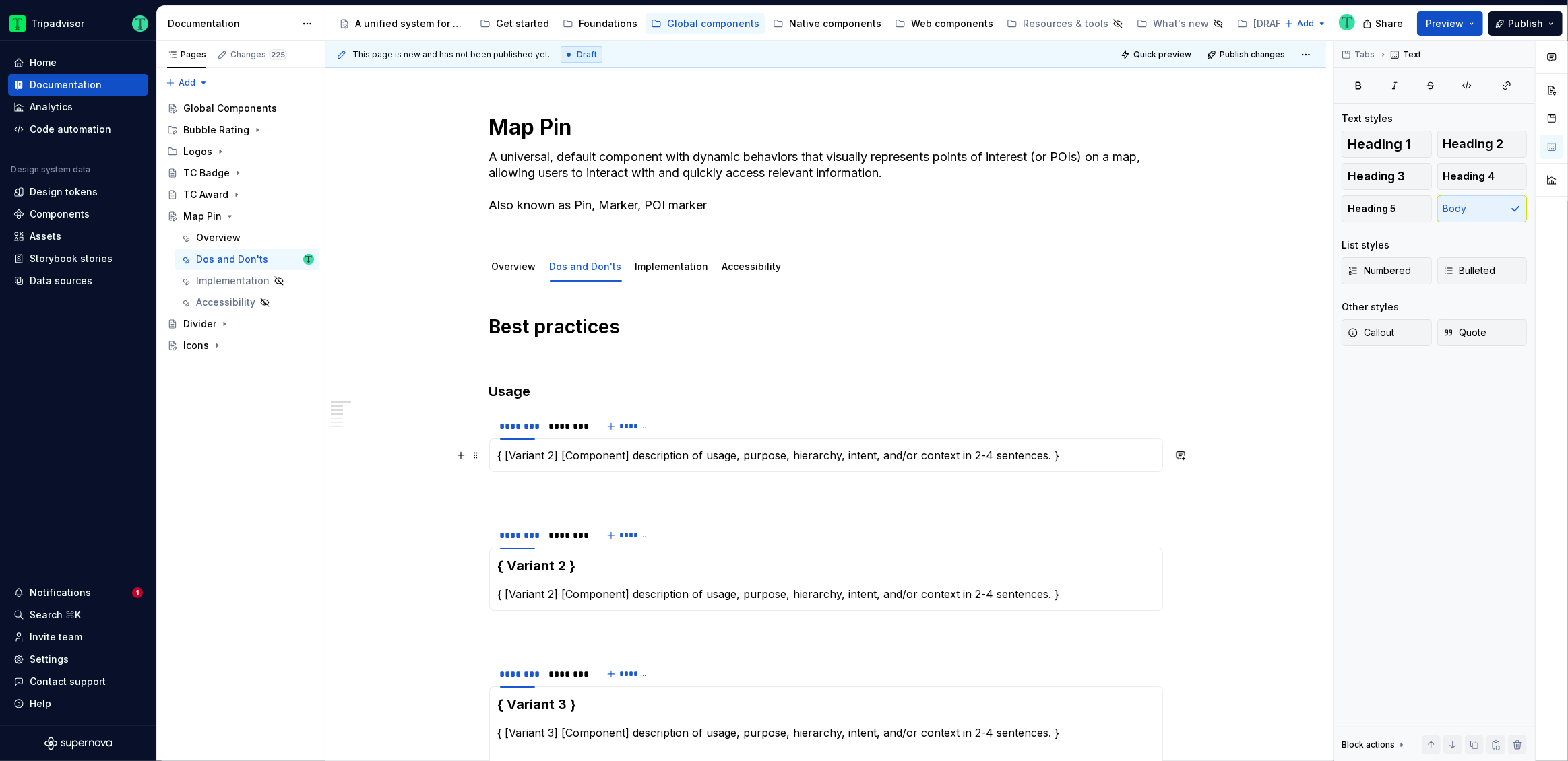
click at [543, 456] on p "{ [Variant 2] [Component] description of usage, purpose, hierarchy, intent, and…" at bounding box center [825, 454] width 656 height 16
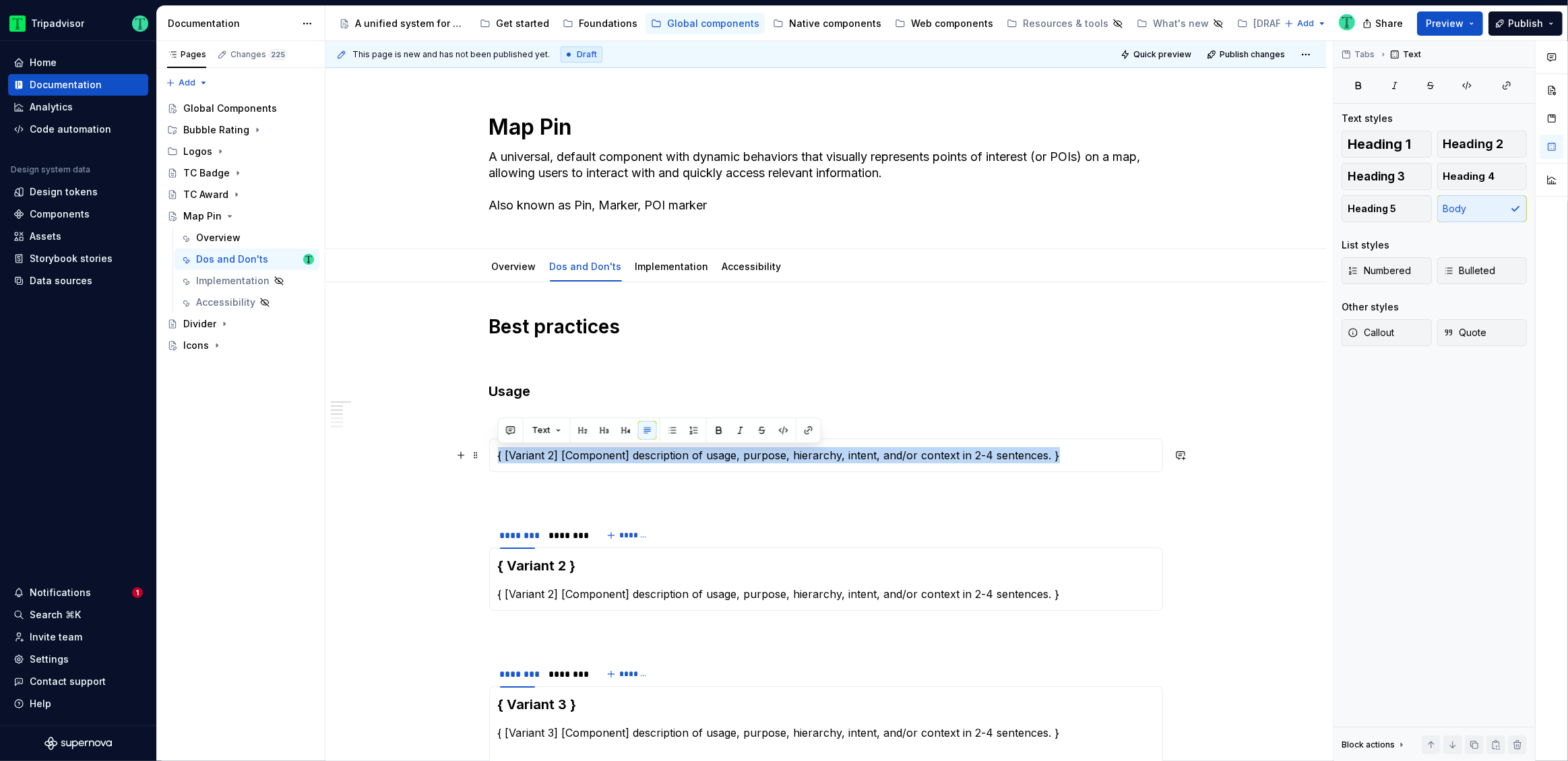
click at [543, 456] on p "{ [Variant 2] [Component] description of usage, purpose, hierarchy, intent, and…" at bounding box center [825, 454] width 656 height 16
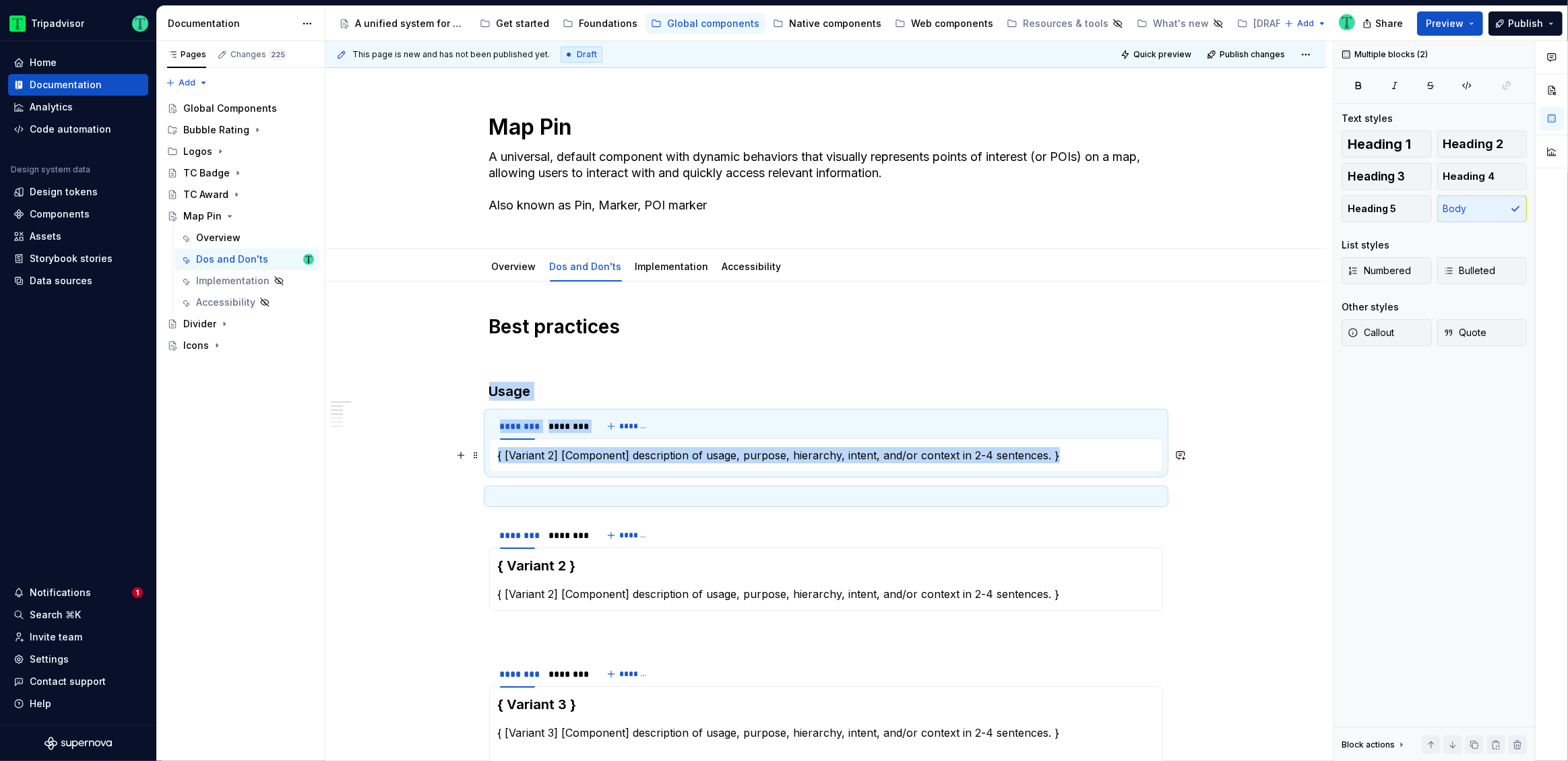
click at [614, 457] on p "{ [Variant 2] [Component] description of usage, purpose, hierarchy, intent, and…" at bounding box center [825, 454] width 656 height 16
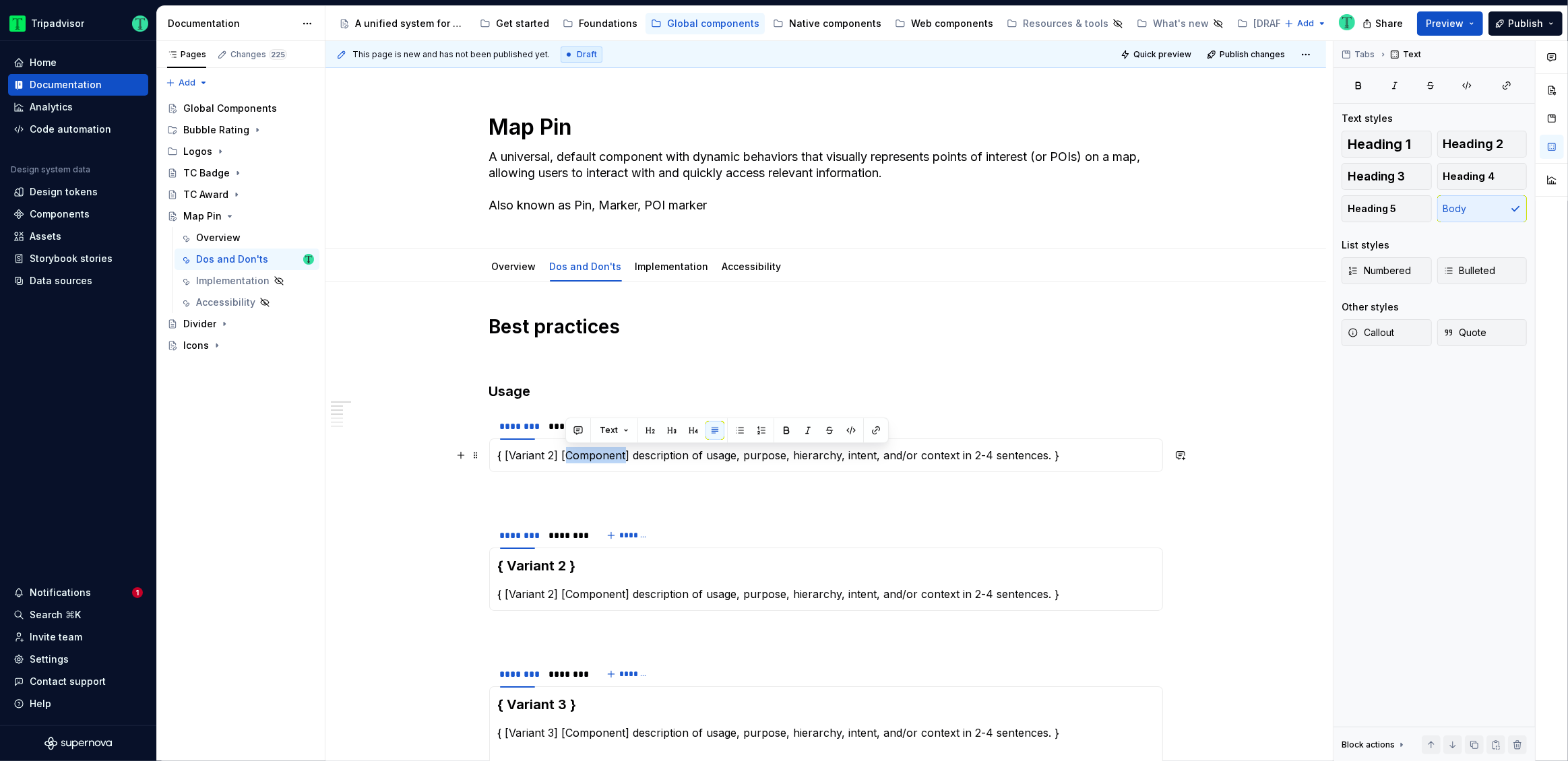
click at [614, 457] on p "{ [Variant 2] [Component] description of usage, purpose, hierarchy, intent, and…" at bounding box center [825, 454] width 656 height 16
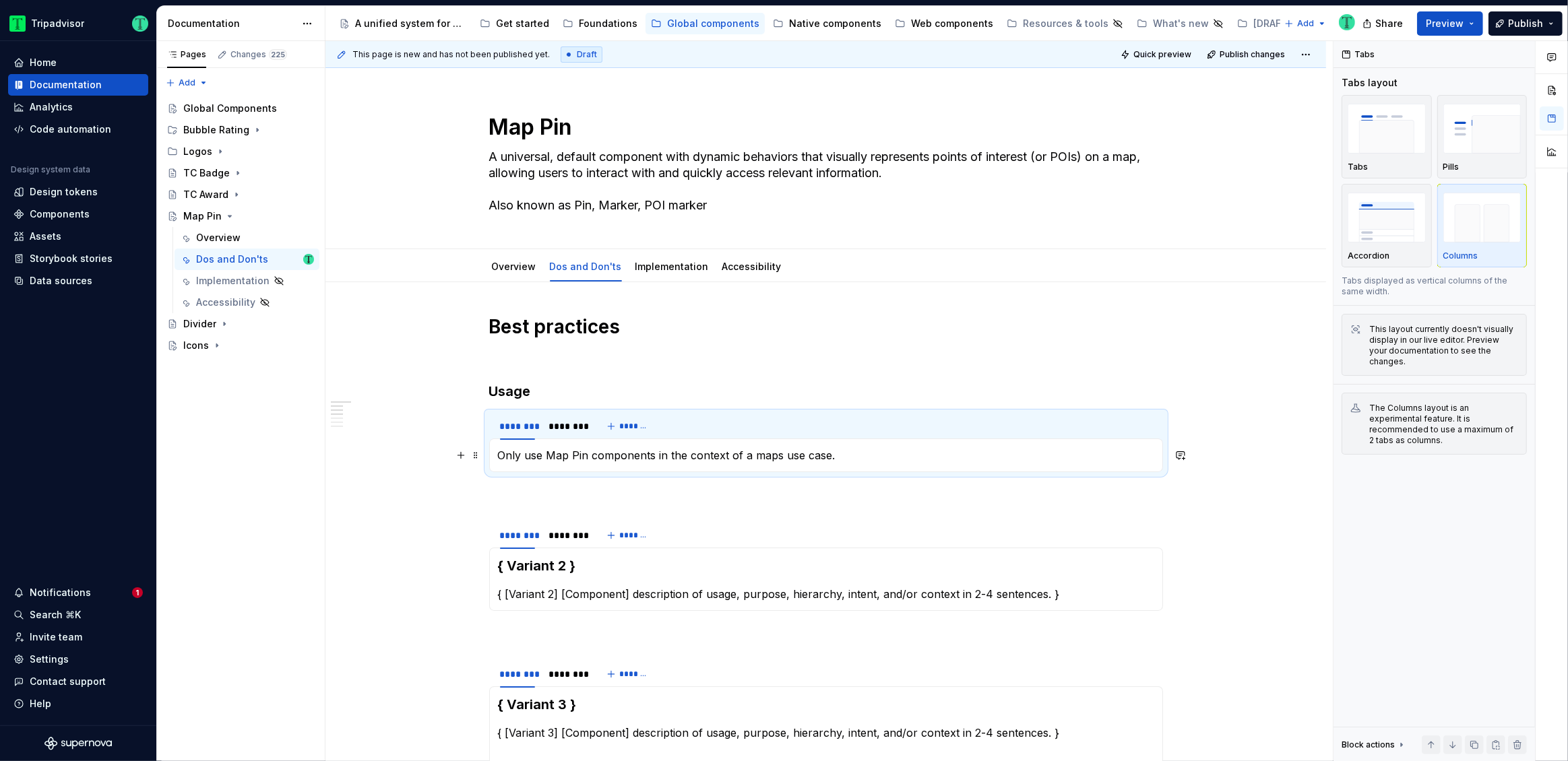
click at [884, 455] on p "Only use Map Pin components in the context of a maps use case." at bounding box center [825, 454] width 656 height 16
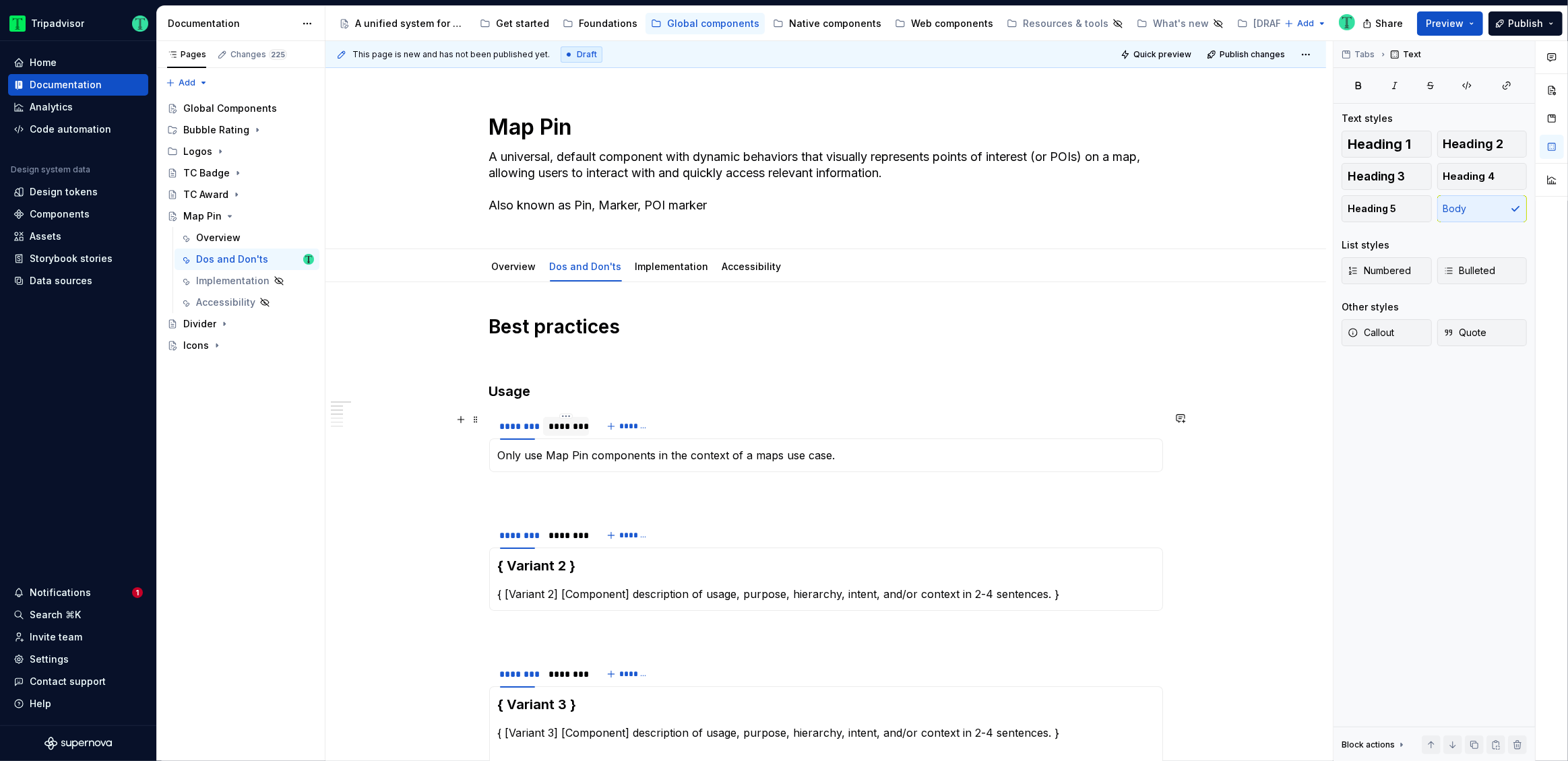
click at [565, 429] on div "********" at bounding box center [565, 426] width 35 height 13
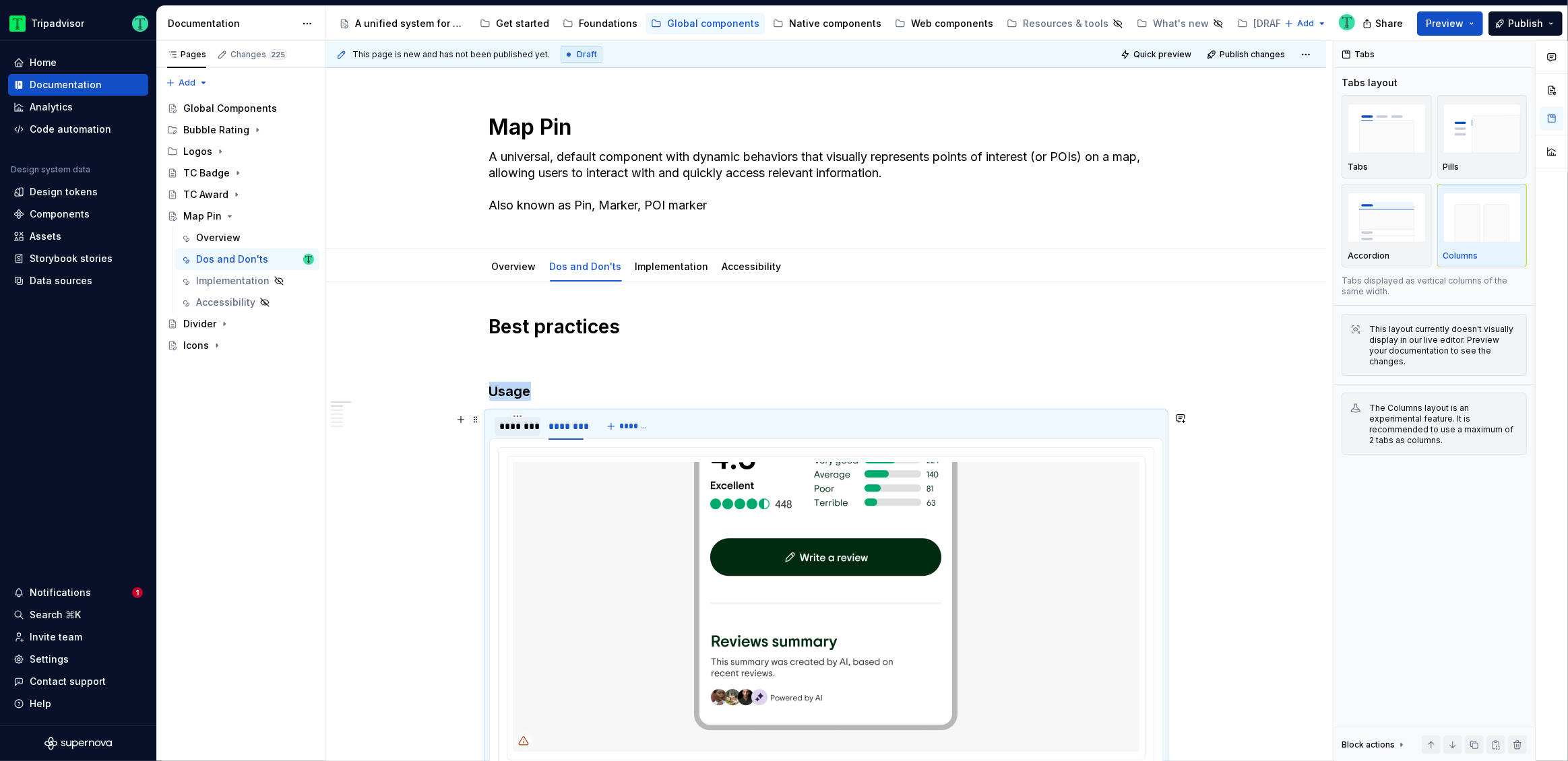
click at [518, 430] on div "********" at bounding box center [516, 426] width 35 height 13
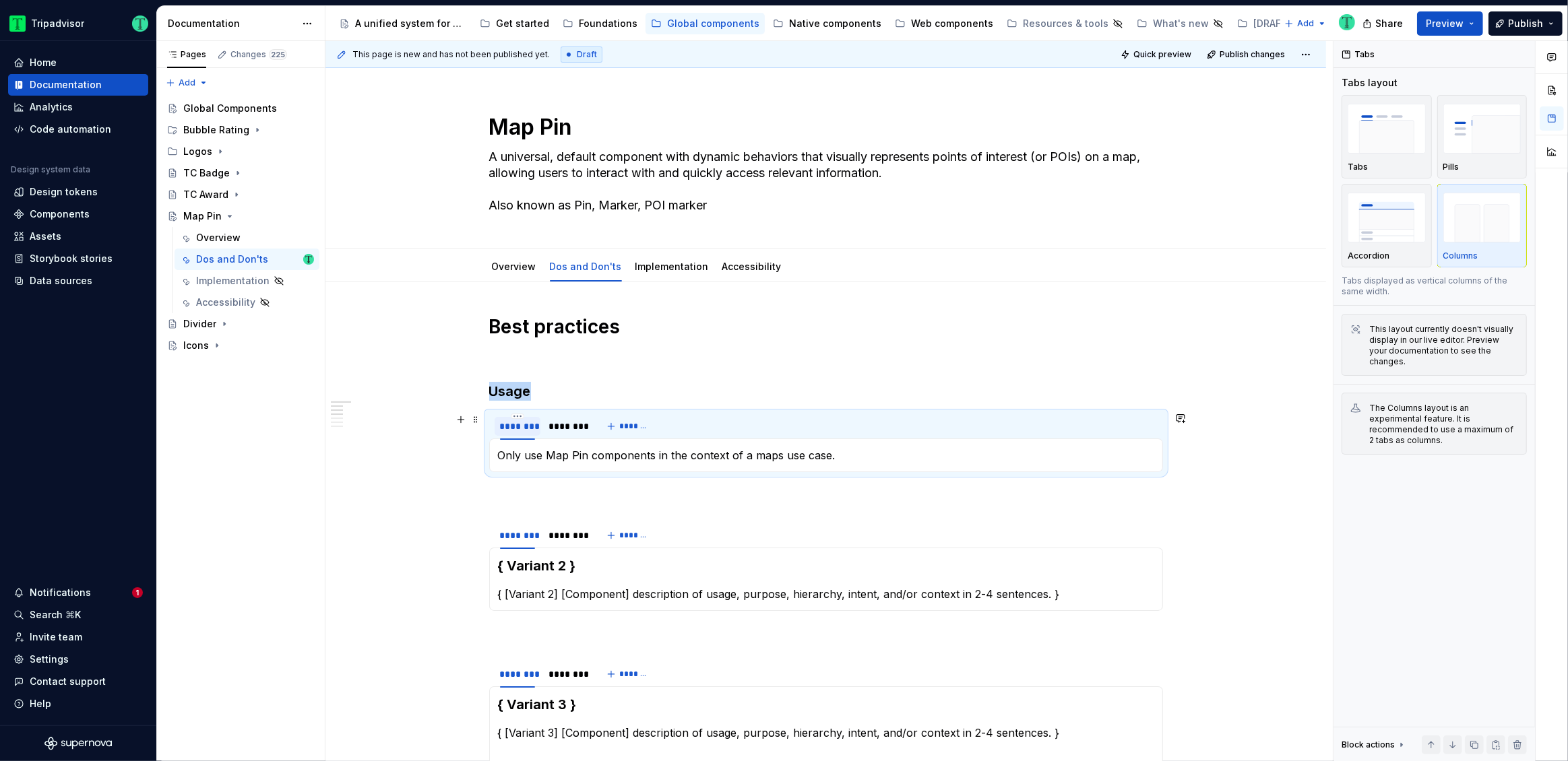
click at [518, 430] on div "********" at bounding box center [516, 426] width 35 height 13
type input "********"
click at [569, 422] on div "********" at bounding box center [571, 426] width 35 height 13
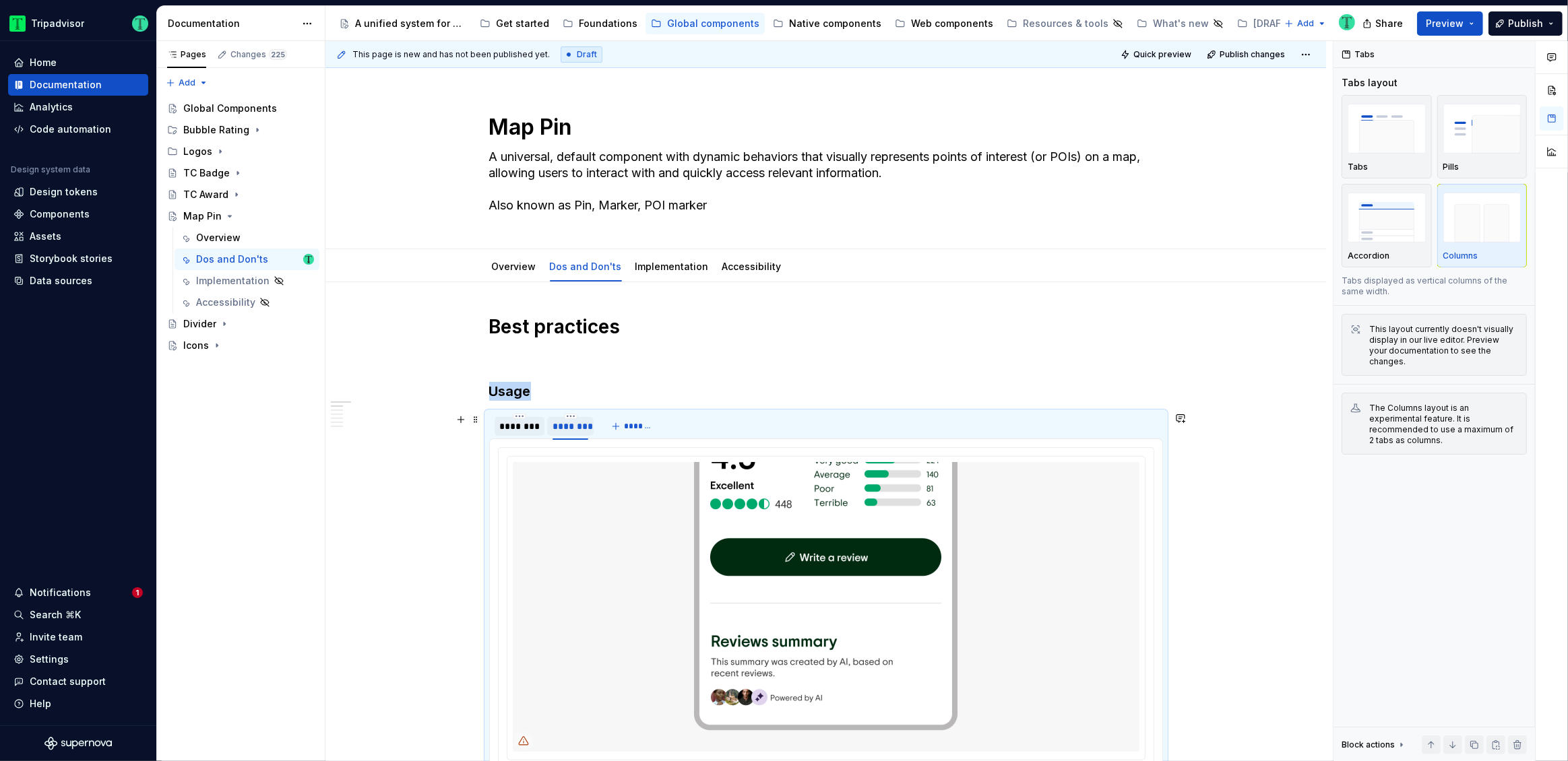
click at [567, 428] on div "********" at bounding box center [569, 426] width 35 height 13
type input "********"
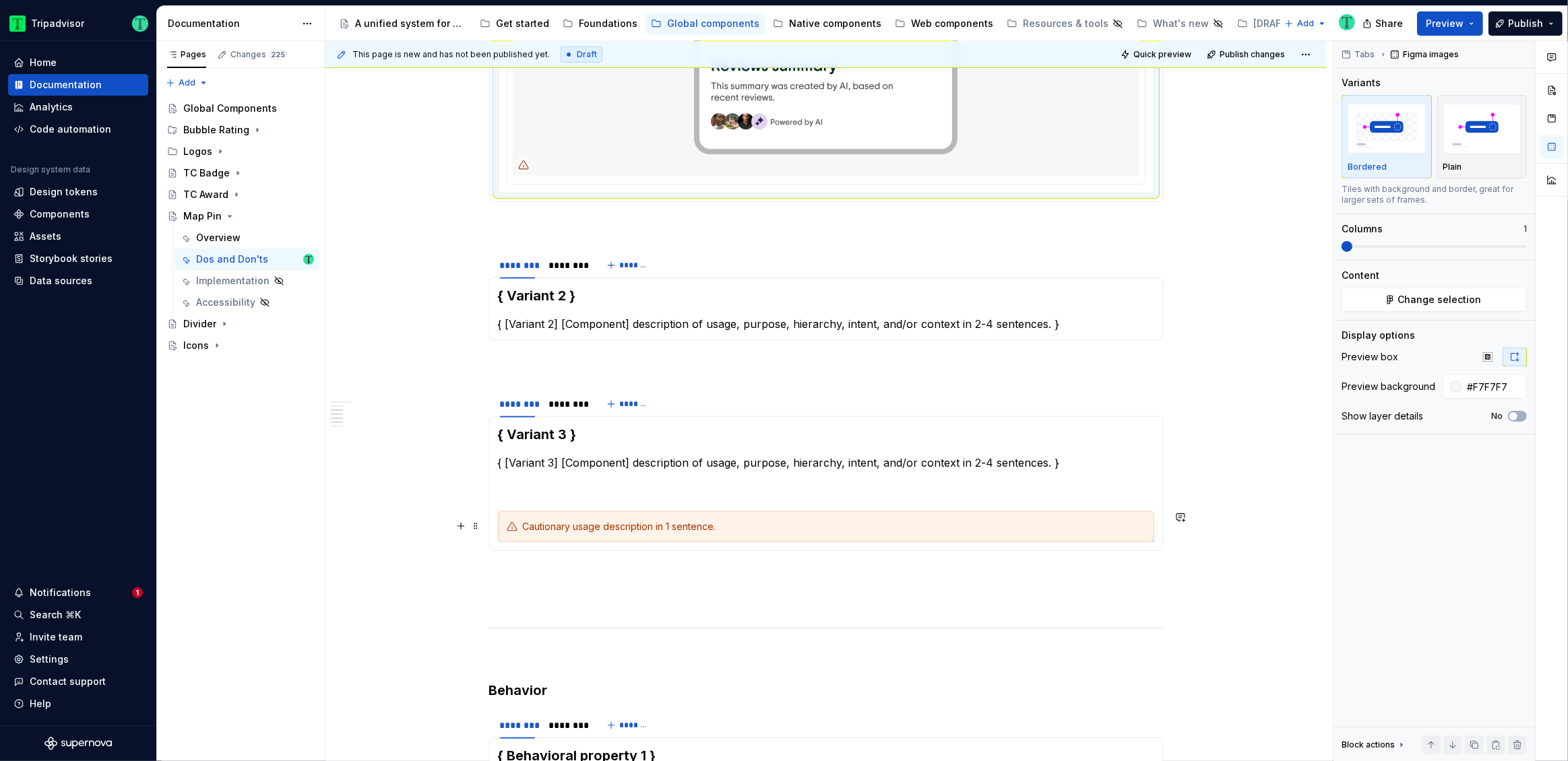
scroll to position [580, 0]
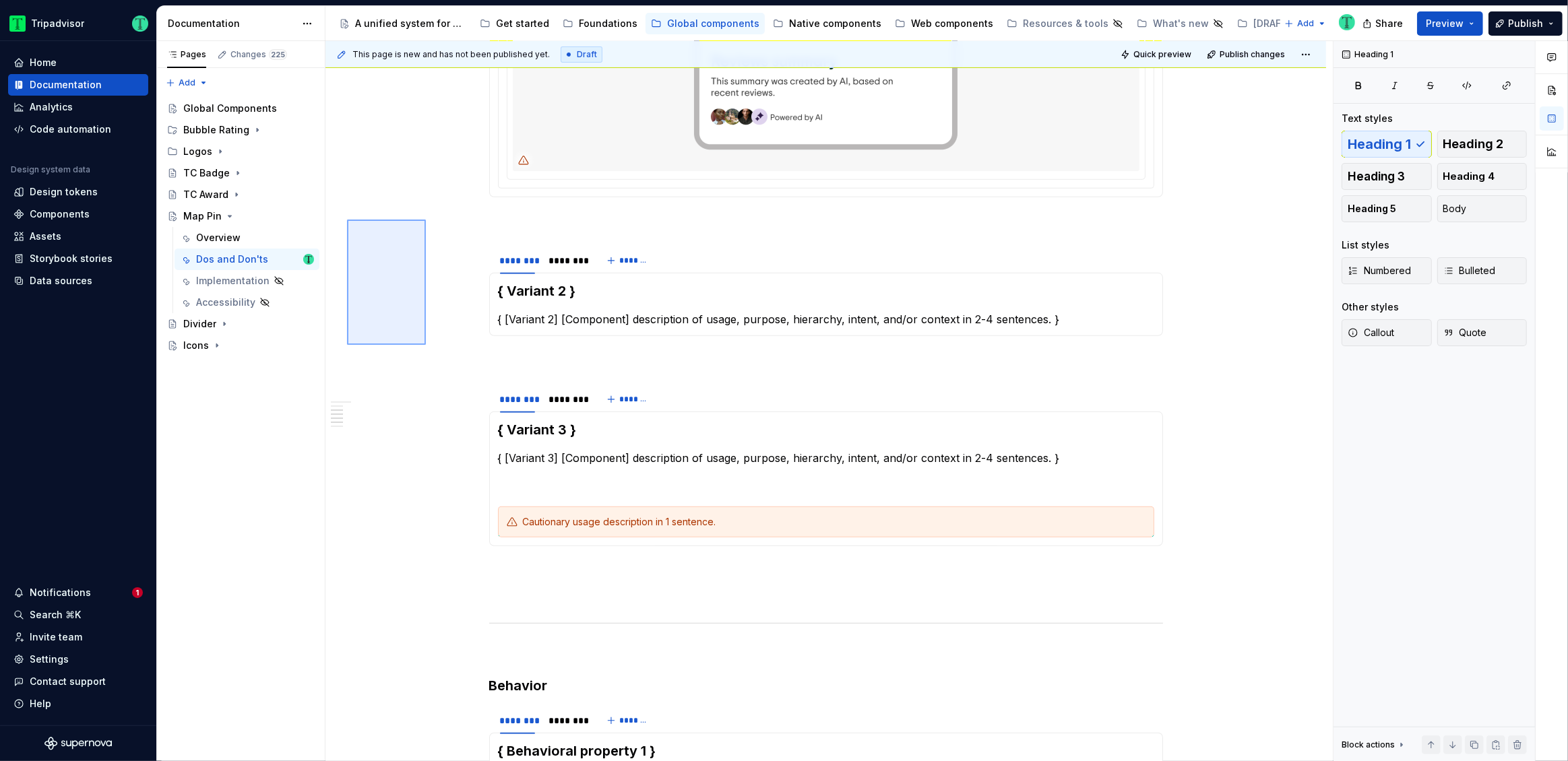
drag, startPoint x: 347, startPoint y: 220, endPoint x: 425, endPoint y: 344, distance: 146.5
click at [425, 344] on div "This page is new and has not been published yet. Draft Quick preview Publish ch…" at bounding box center [829, 402] width 1007 height 721
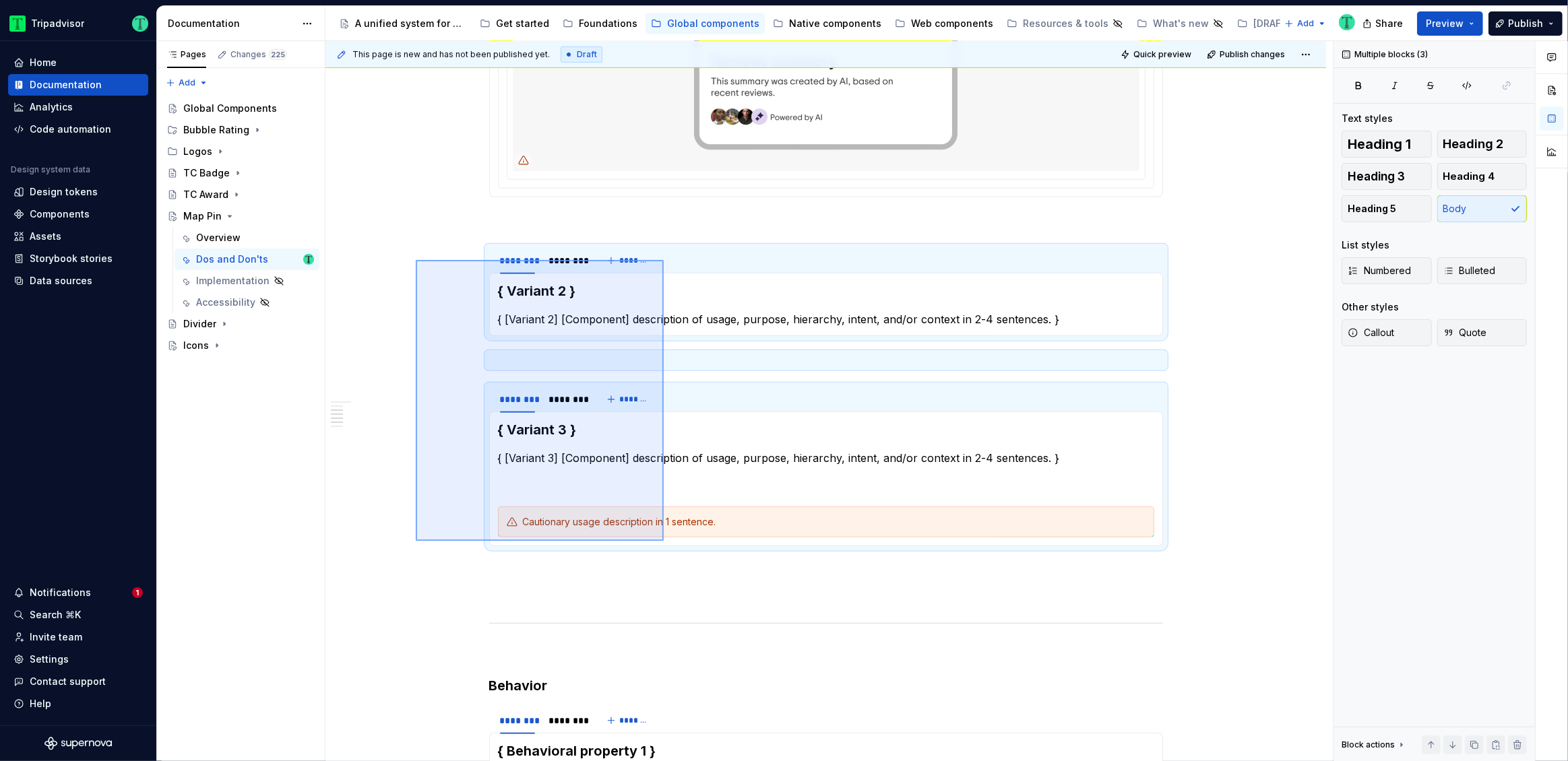
drag, startPoint x: 416, startPoint y: 260, endPoint x: 664, endPoint y: 540, distance: 374.0
click at [664, 540] on div "This page is new and has not been published yet. Draft Quick preview Publish ch…" at bounding box center [829, 402] width 1007 height 721
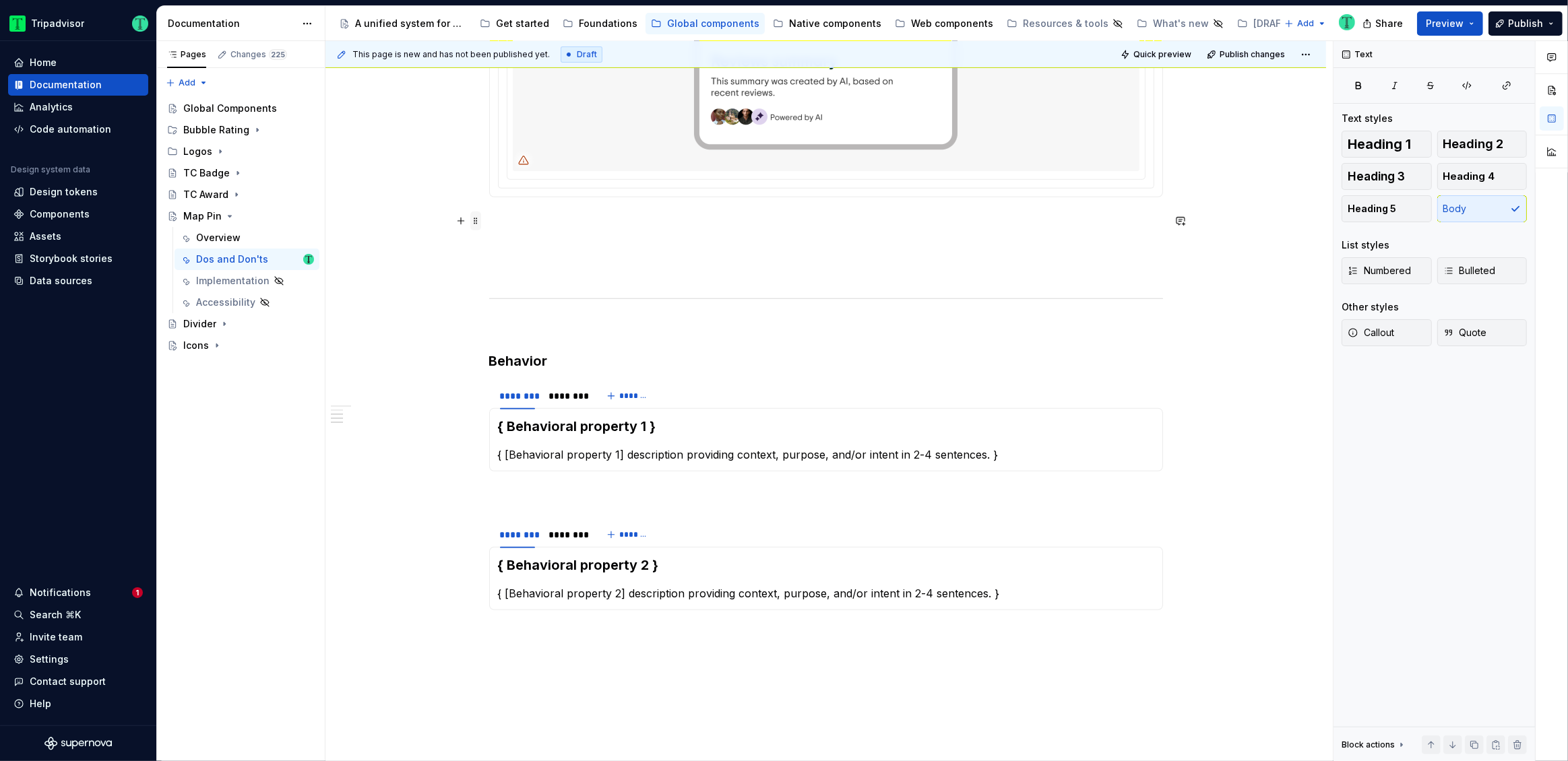
click at [476, 225] on span at bounding box center [475, 221] width 10 height 19
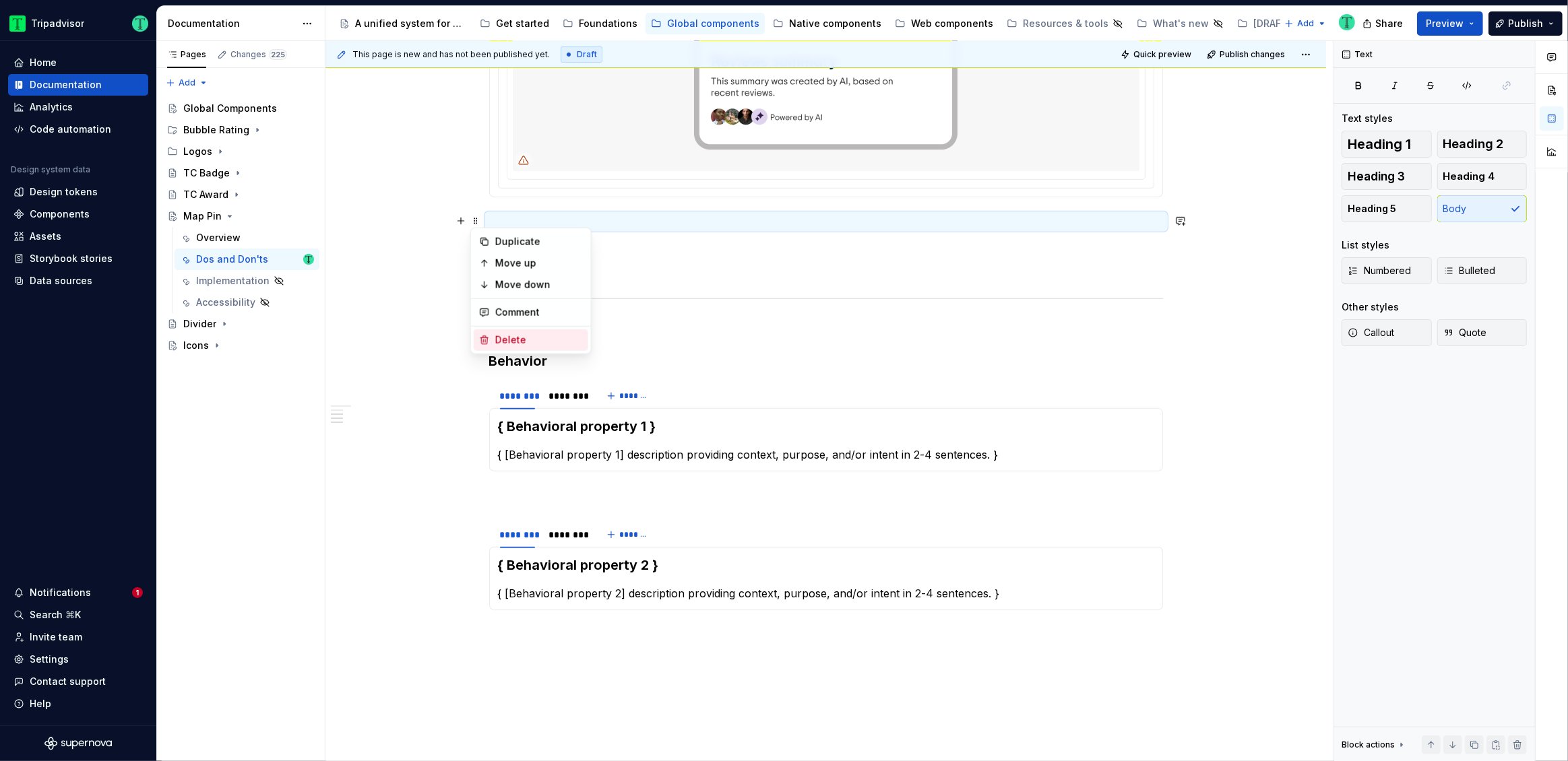
click at [494, 335] on div "Delete" at bounding box center [530, 340] width 115 height 22
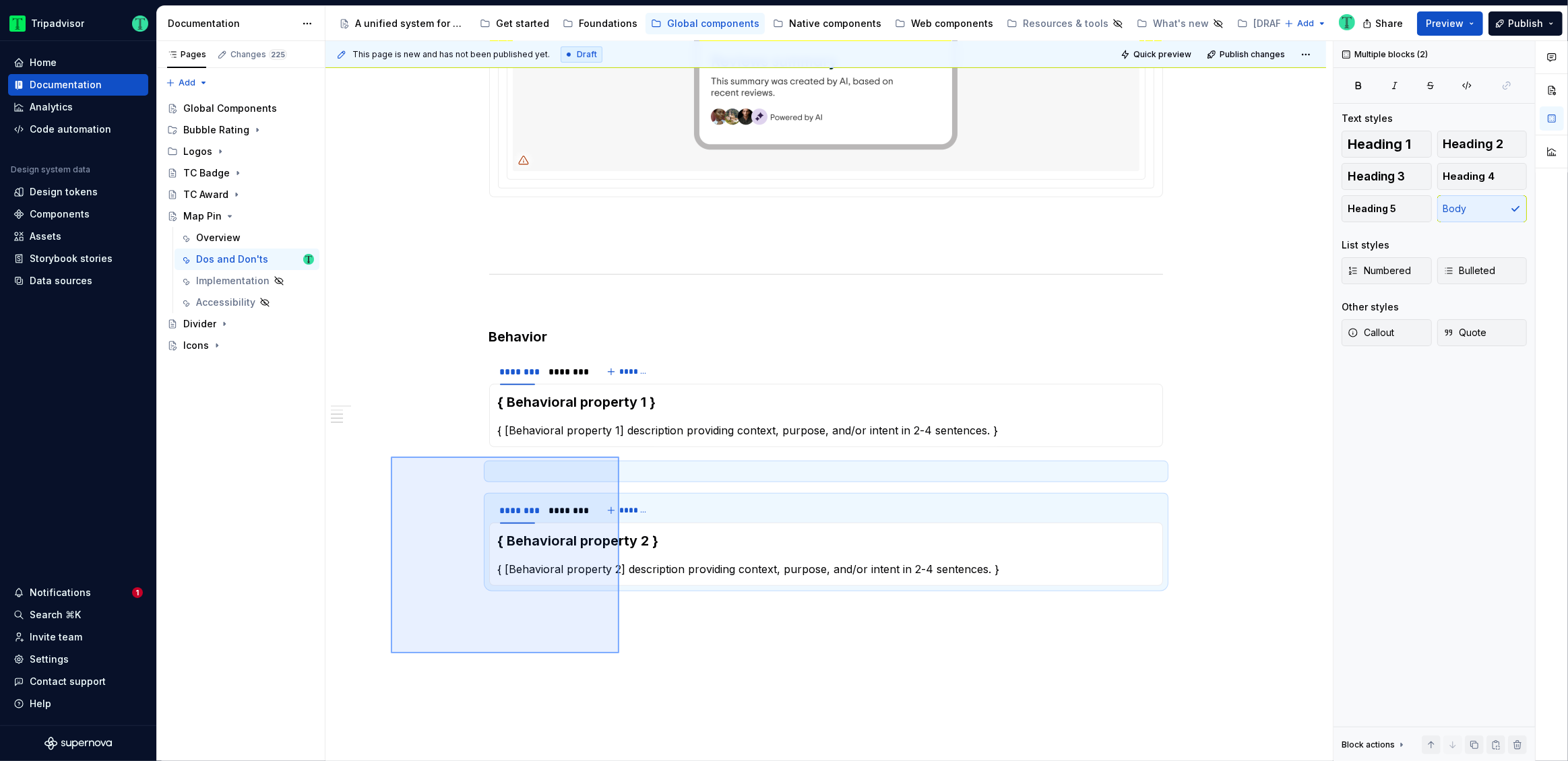
drag, startPoint x: 391, startPoint y: 456, endPoint x: 619, endPoint y: 653, distance: 301.3
click at [619, 653] on div "This page is new and has not been published yet. Draft Quick preview Publish ch…" at bounding box center [829, 402] width 1007 height 721
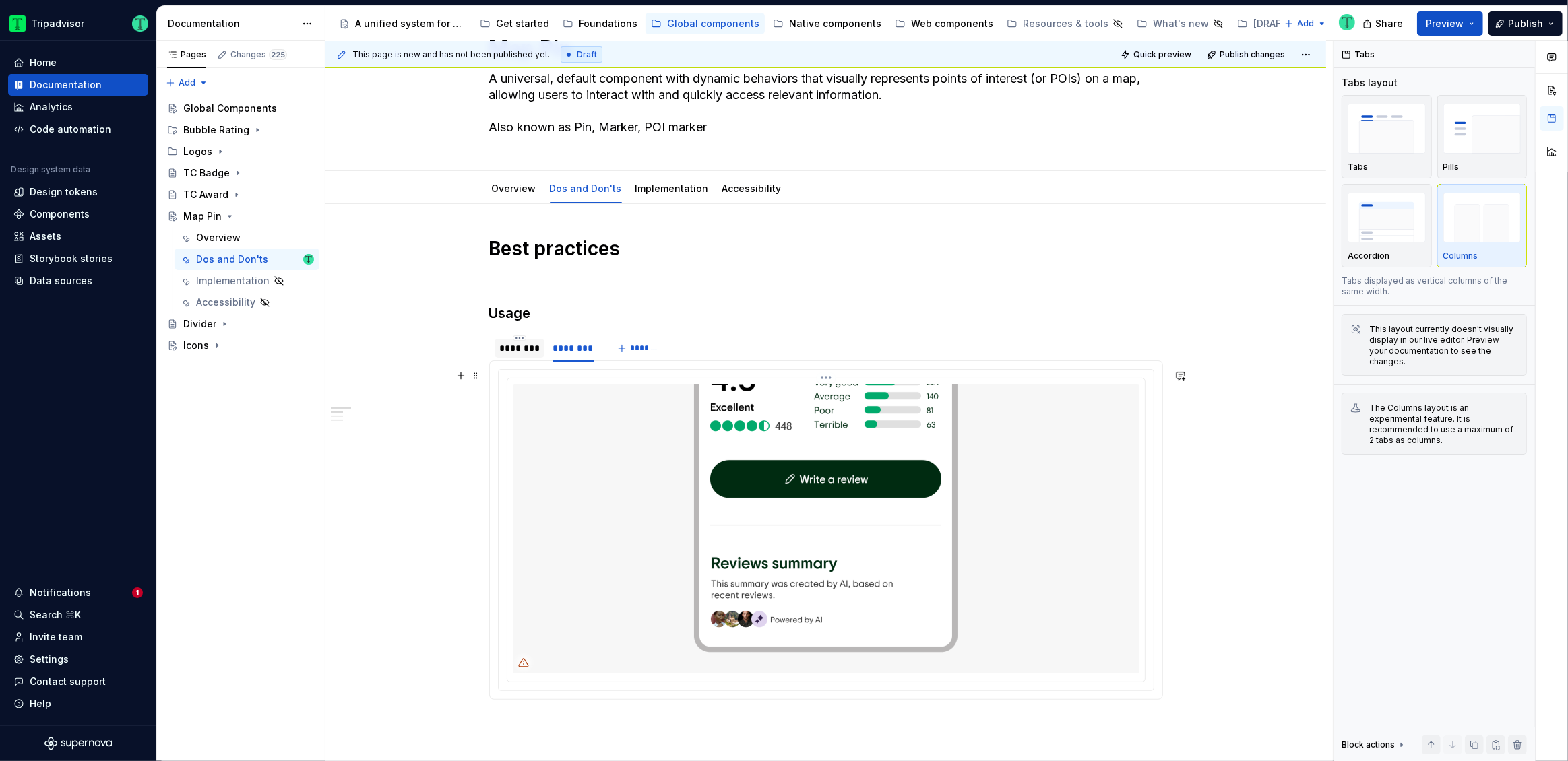
scroll to position [25, 0]
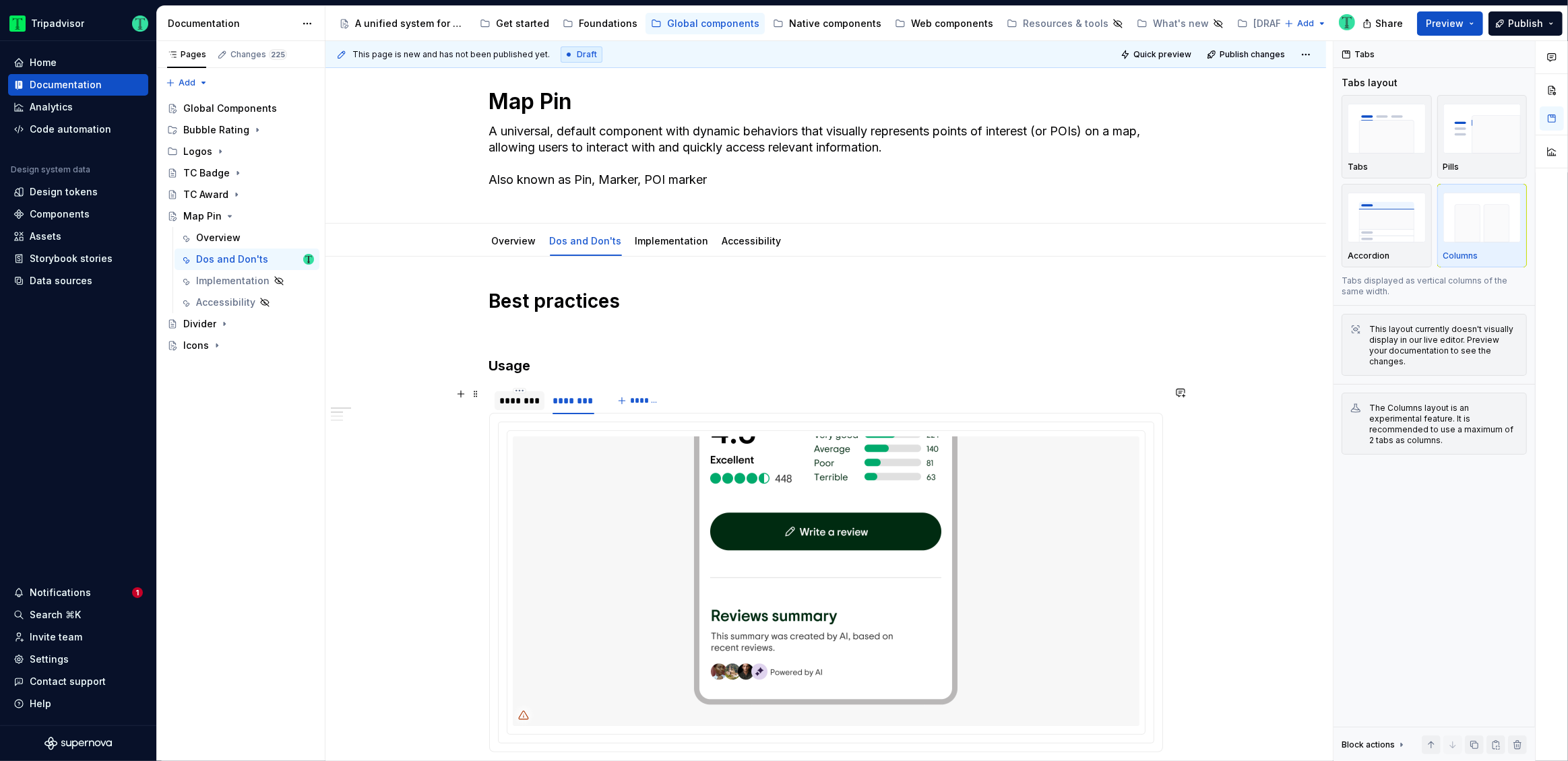
click at [521, 400] on div "********" at bounding box center [519, 401] width 39 height 13
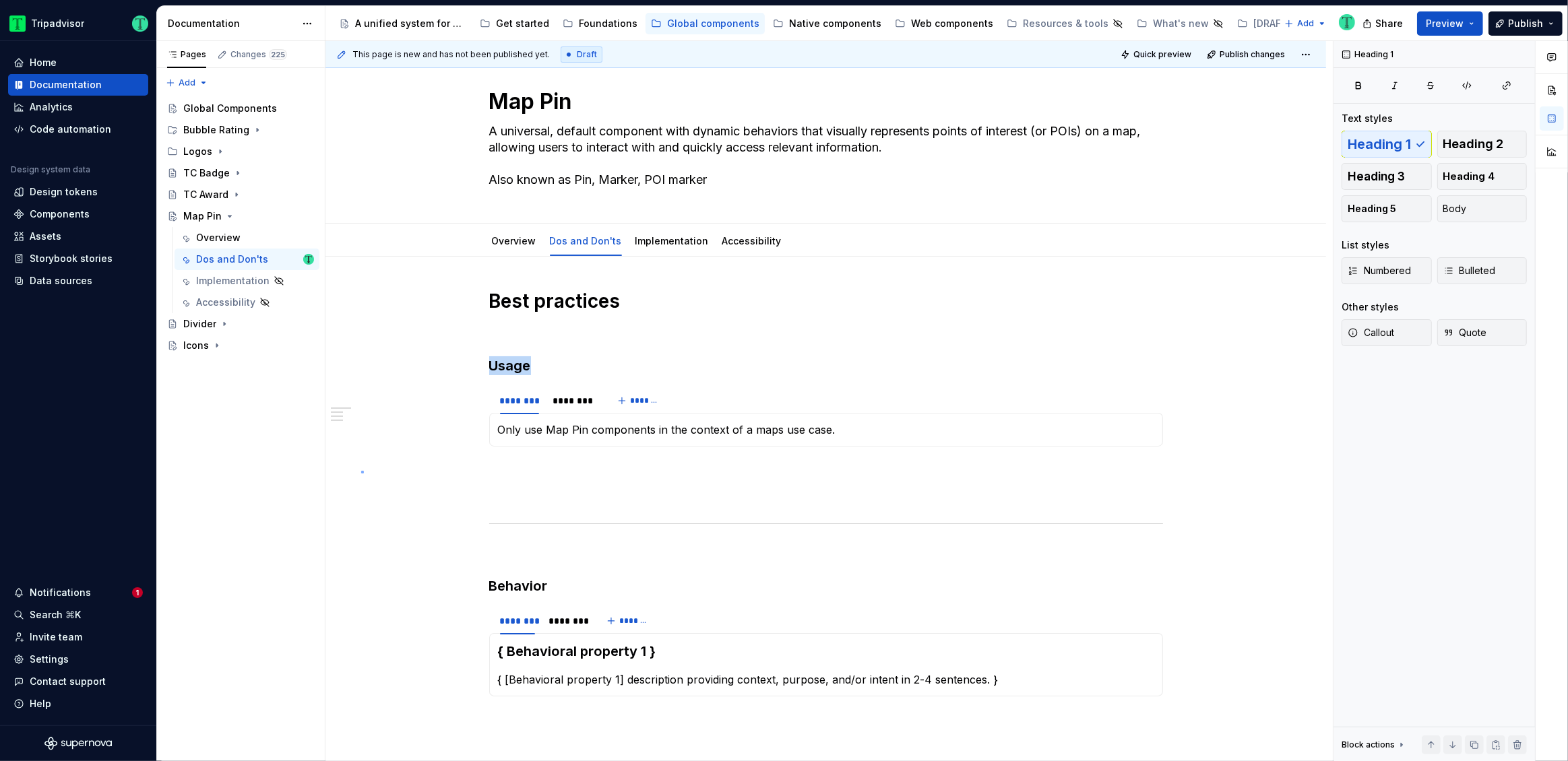
click at [361, 471] on div "This page is new and has not been published yet. Draft Quick preview Publish ch…" at bounding box center [829, 402] width 1007 height 721
type textarea "*"
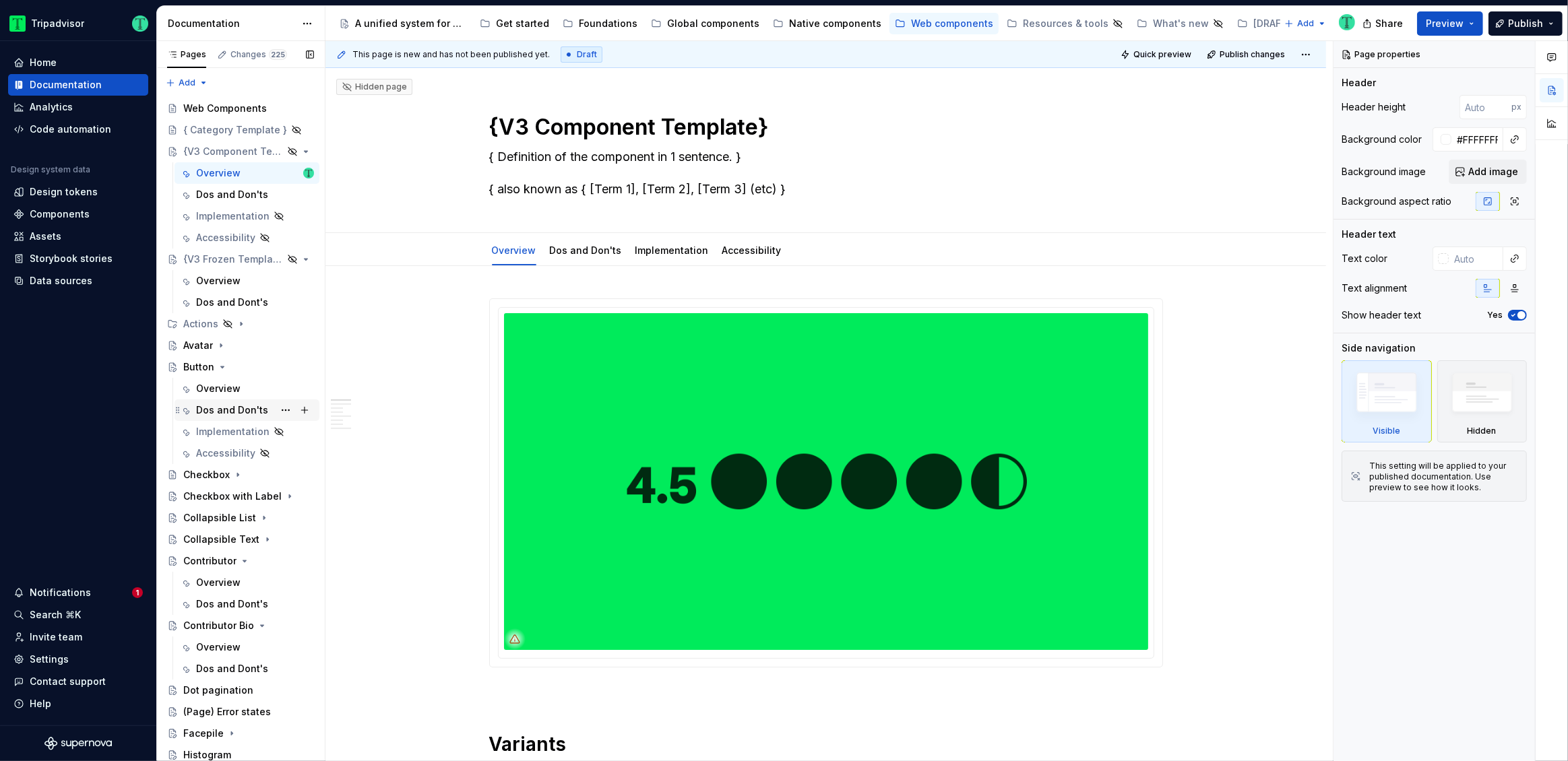
click at [210, 409] on div "Dos and Don'ts" at bounding box center [232, 410] width 72 height 13
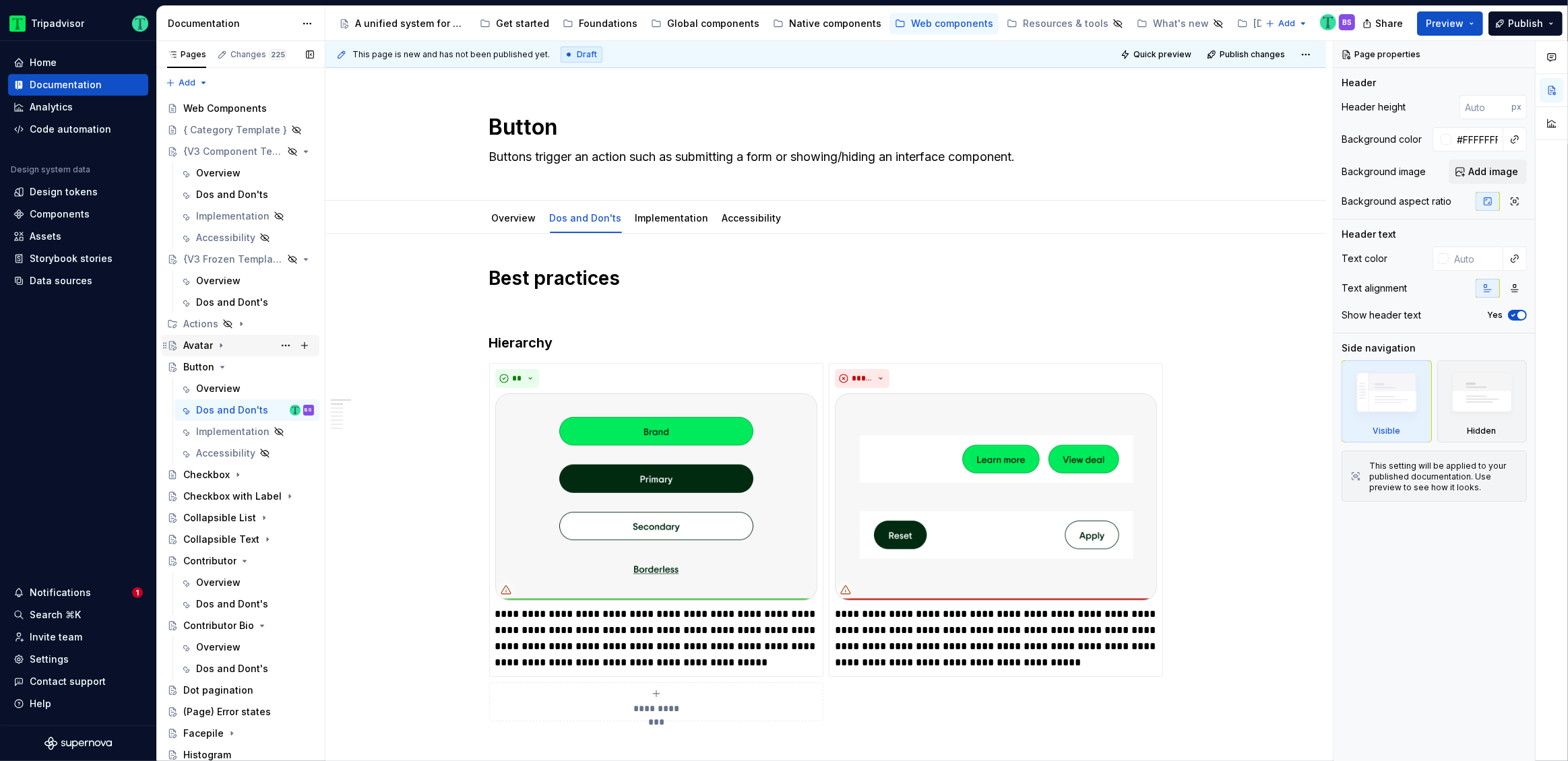
click at [204, 349] on div "Avatar" at bounding box center [198, 345] width 30 height 13
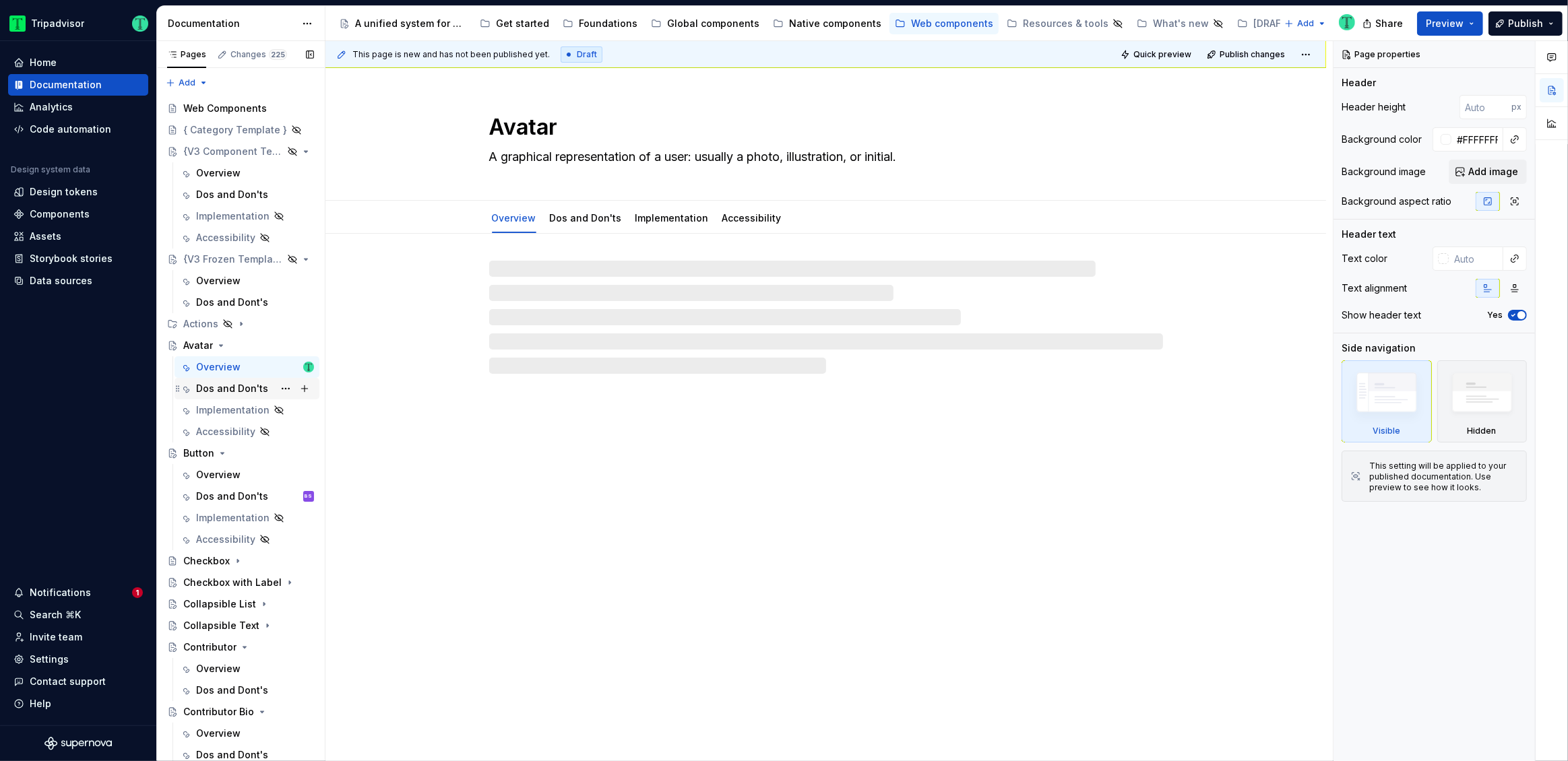
click at [227, 394] on div "Dos and Don'ts" at bounding box center [255, 388] width 118 height 19
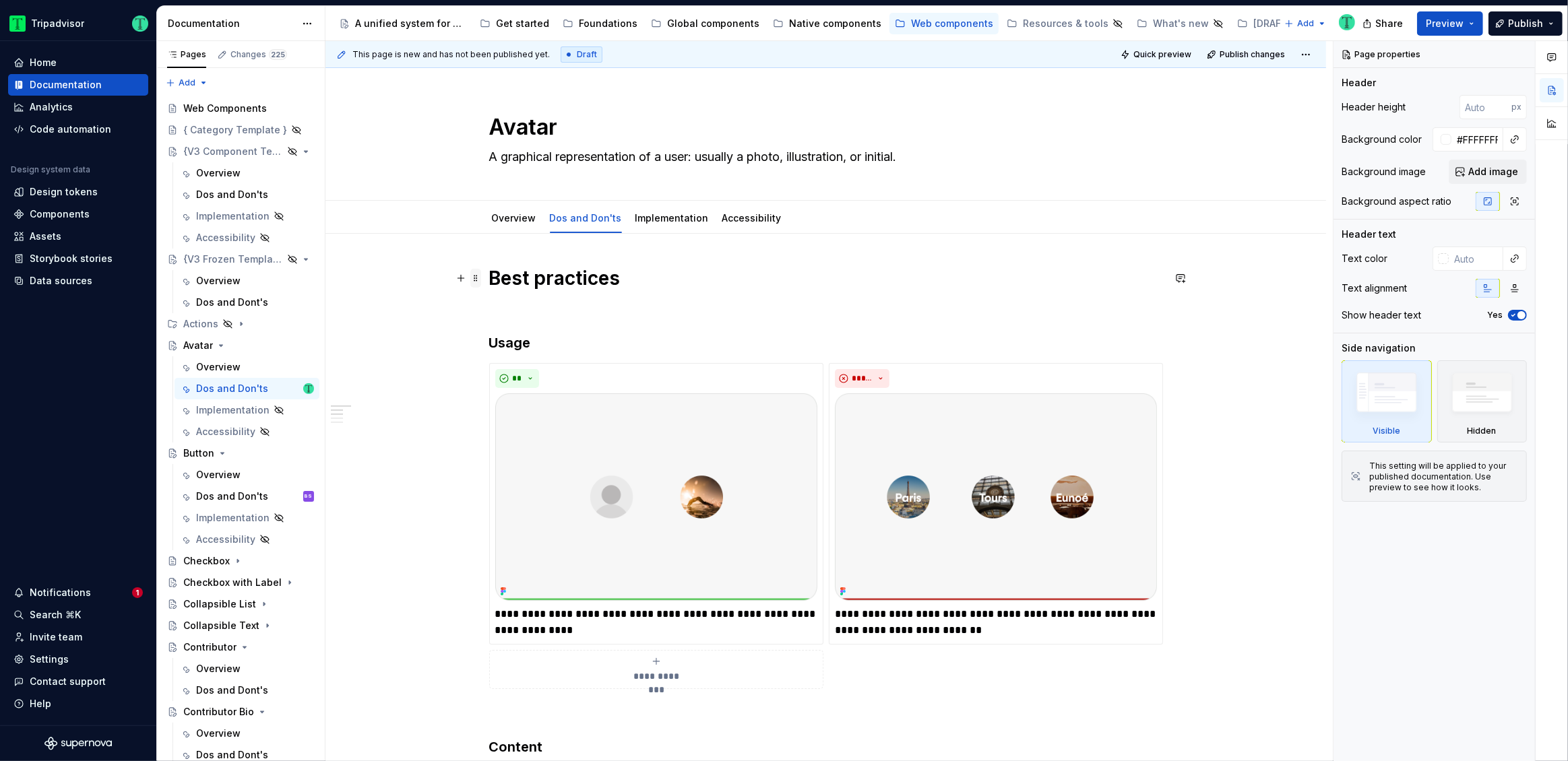
click at [474, 279] on span at bounding box center [475, 278] width 10 height 19
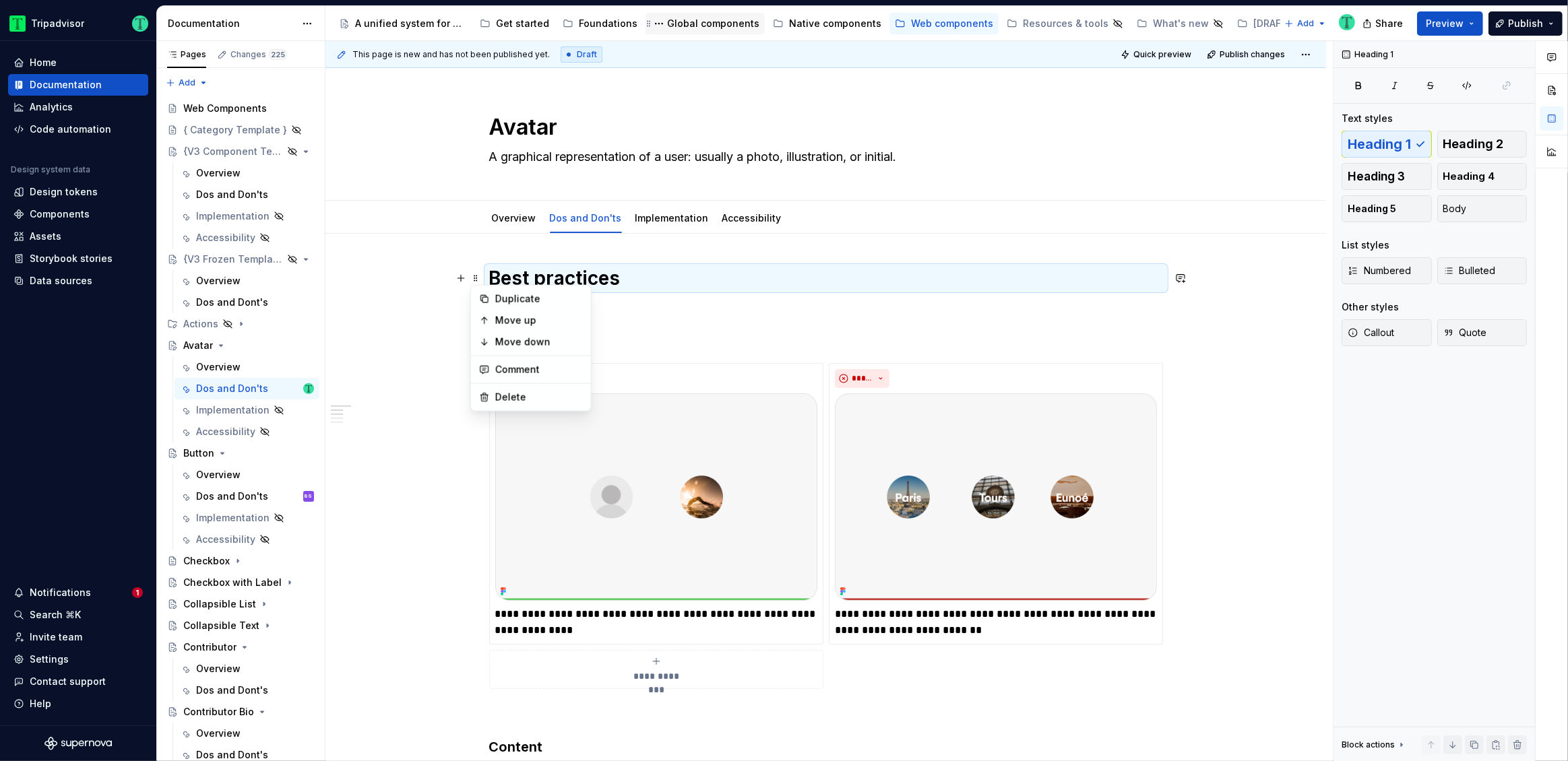
click at [716, 23] on div "Global components" at bounding box center [713, 23] width 92 height 13
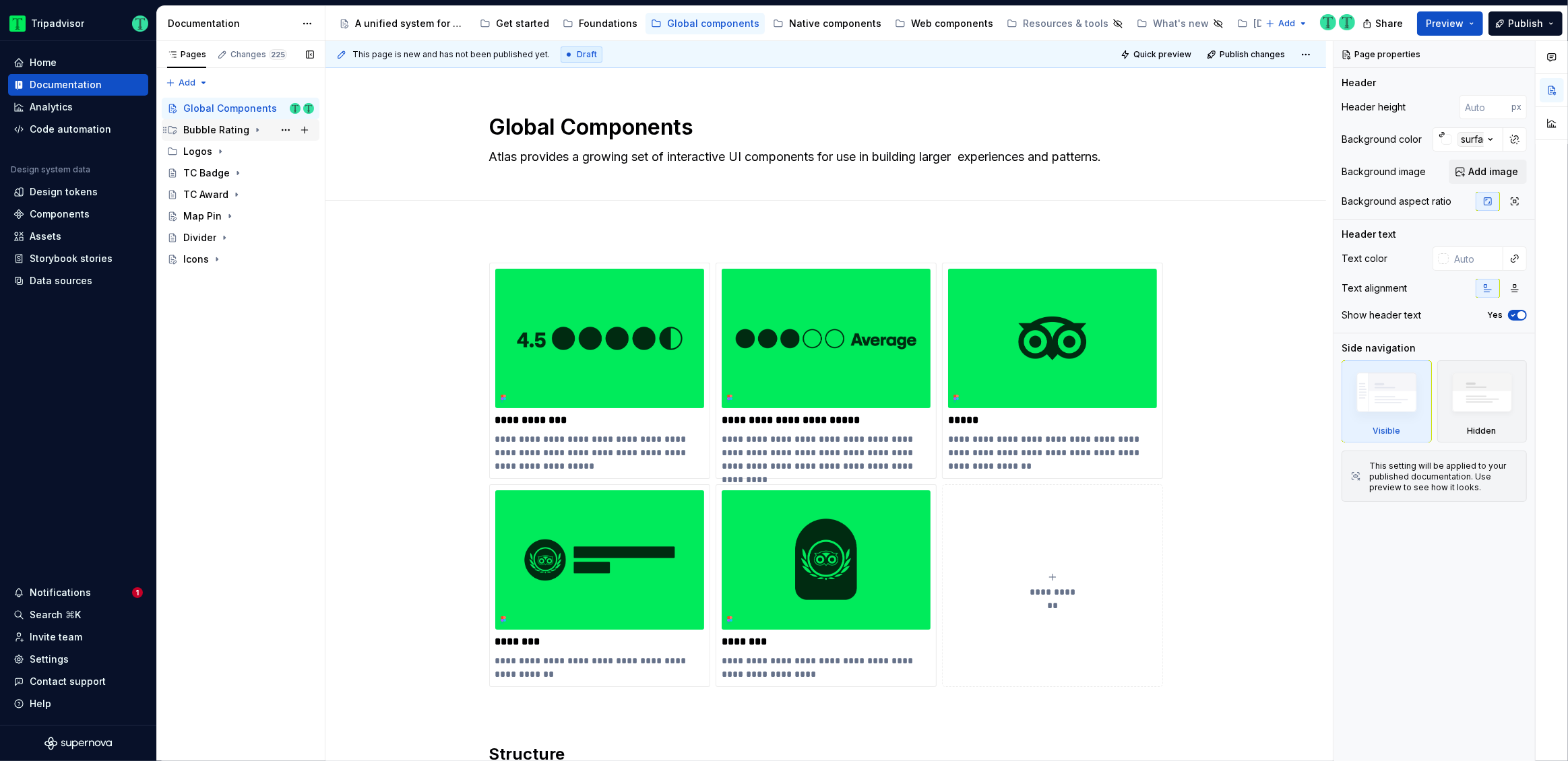
click at [212, 125] on div "Bubble Rating" at bounding box center [216, 129] width 66 height 13
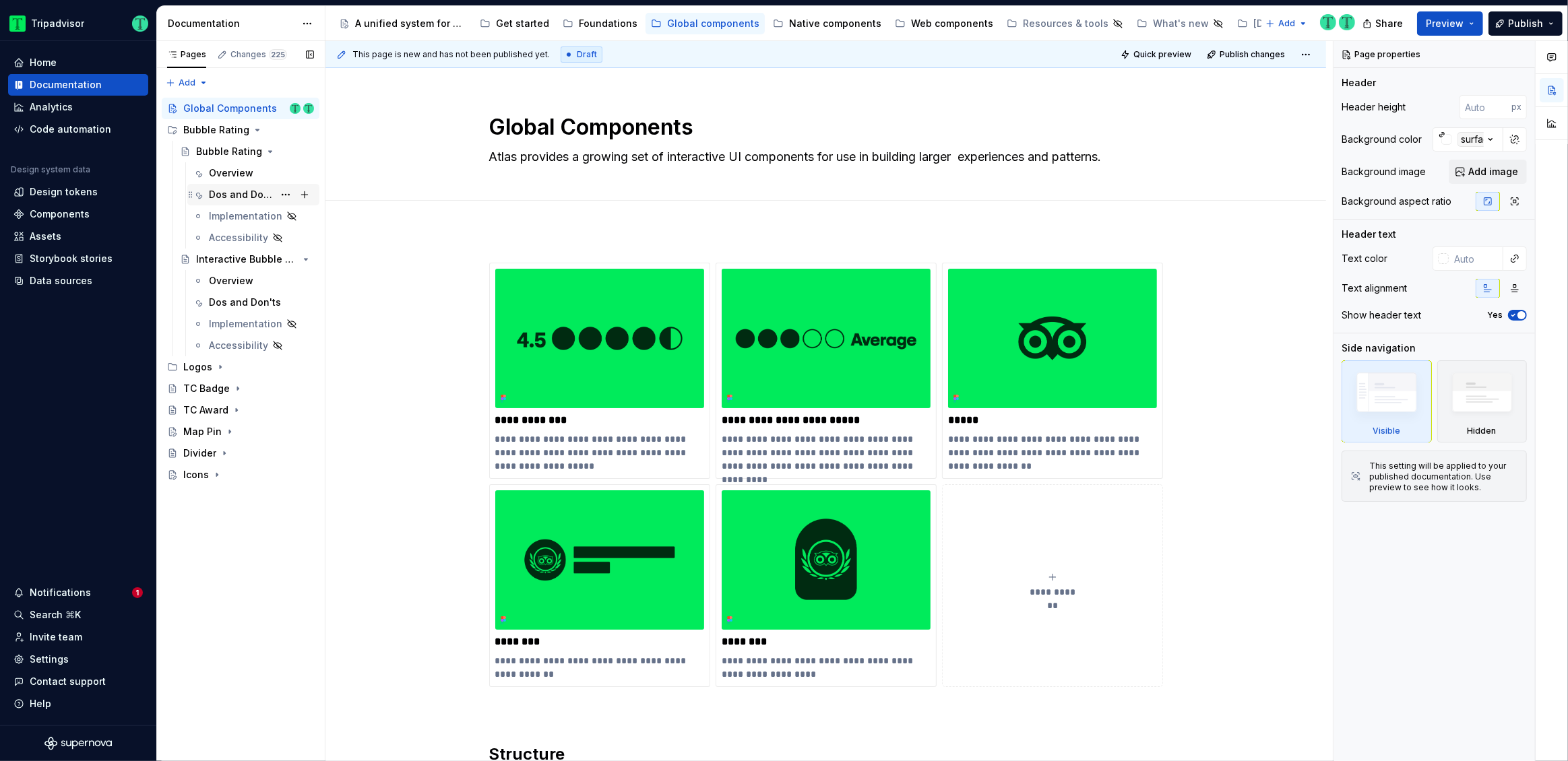
click at [239, 190] on div "Dos and Don'ts" at bounding box center [240, 194] width 65 height 13
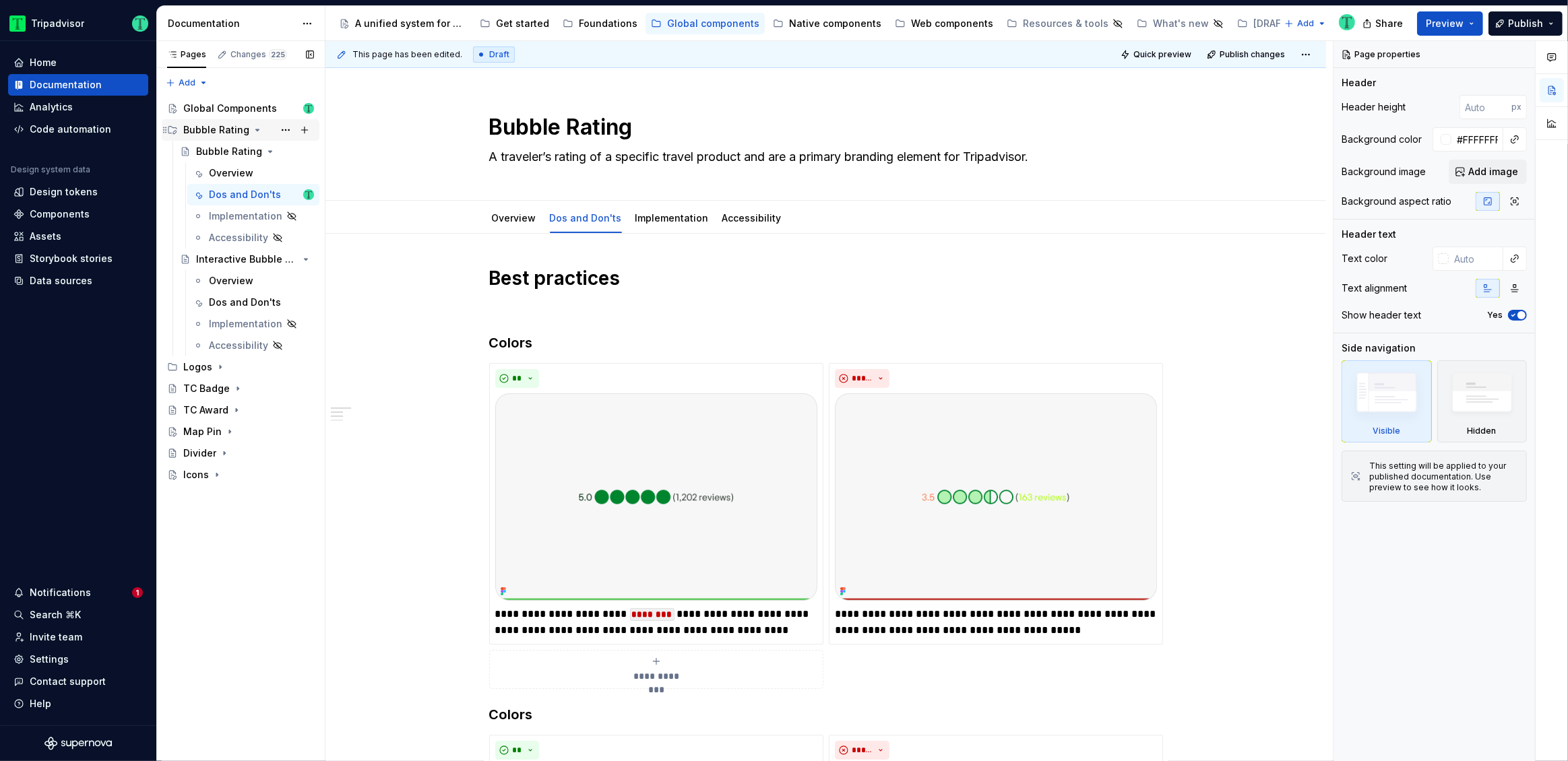
click at [198, 129] on div "Bubble Rating" at bounding box center [216, 129] width 66 height 13
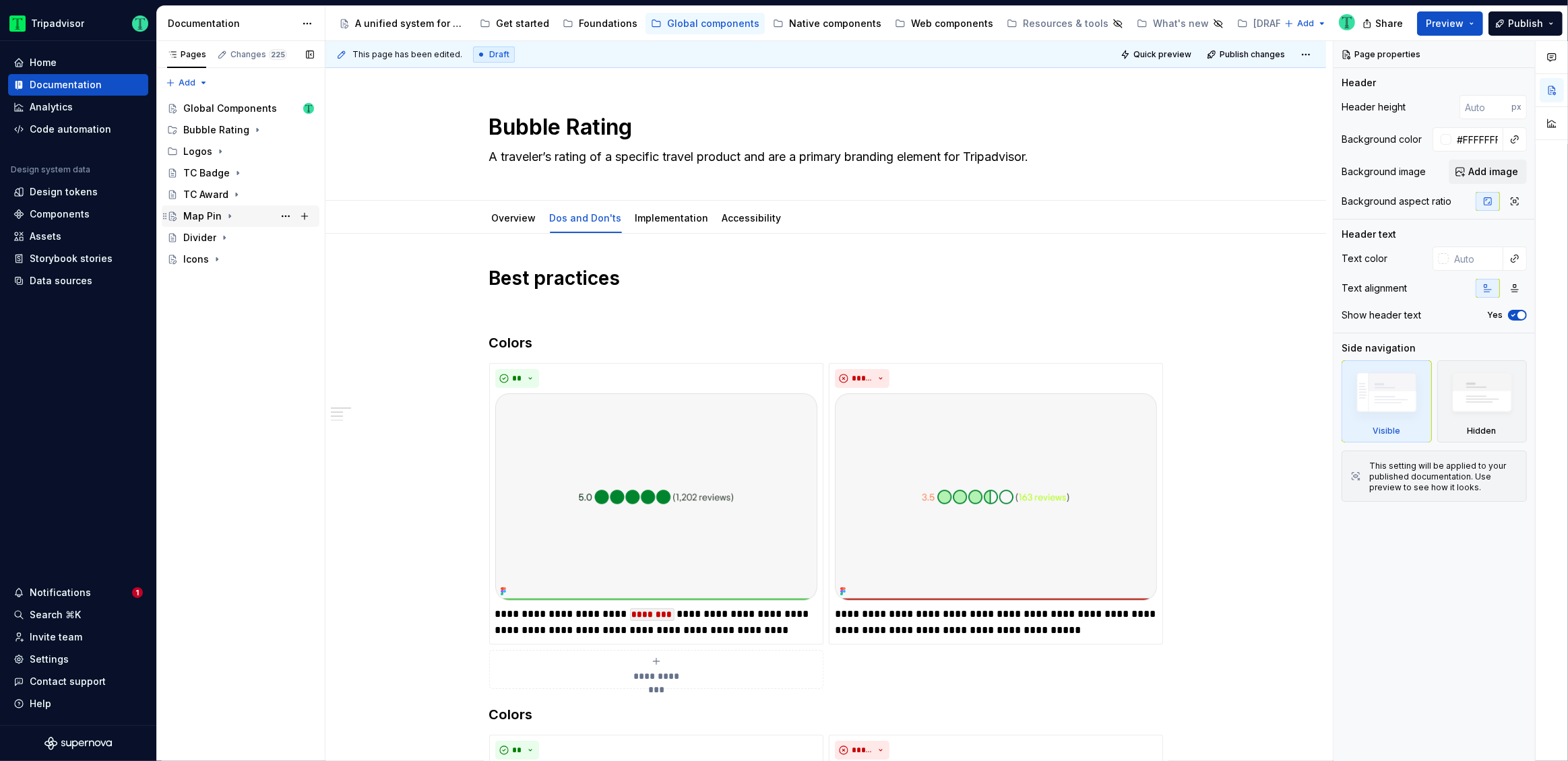
click at [208, 216] on div "Map Pin" at bounding box center [202, 216] width 38 height 13
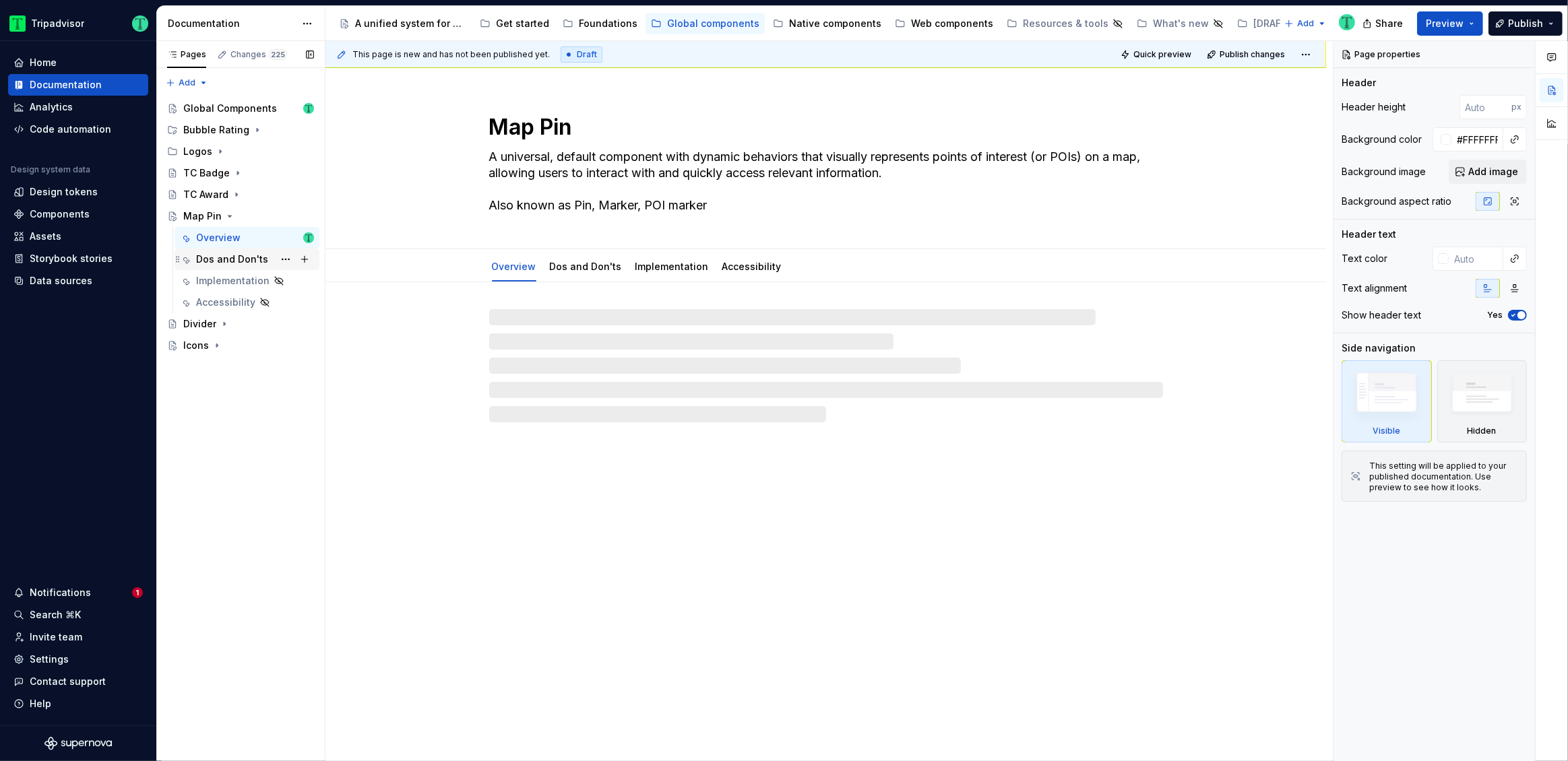
click at [239, 258] on div "Dos and Don'ts" at bounding box center [232, 259] width 72 height 13
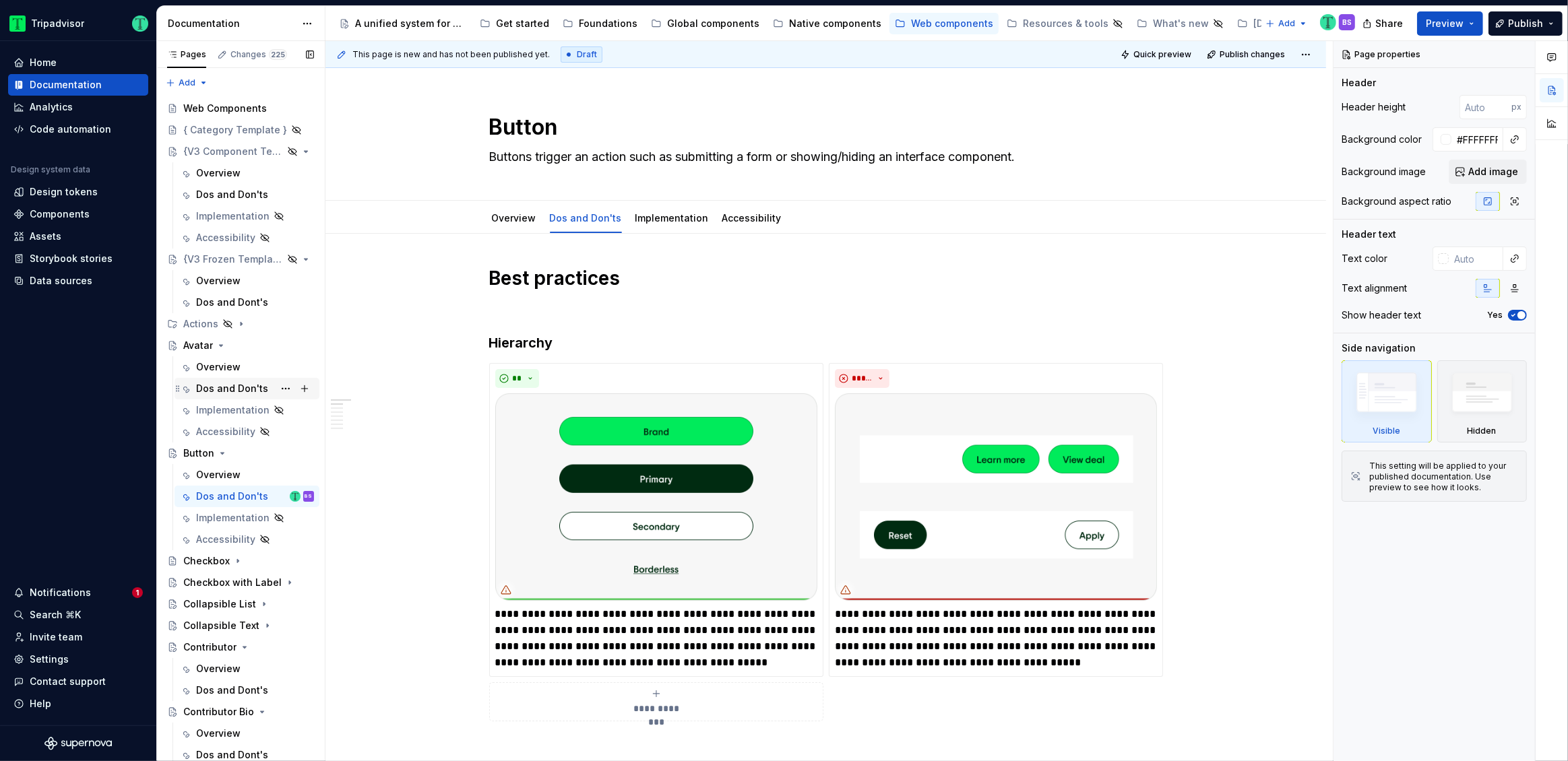
click at [227, 388] on div "Dos and Don'ts" at bounding box center [232, 388] width 72 height 13
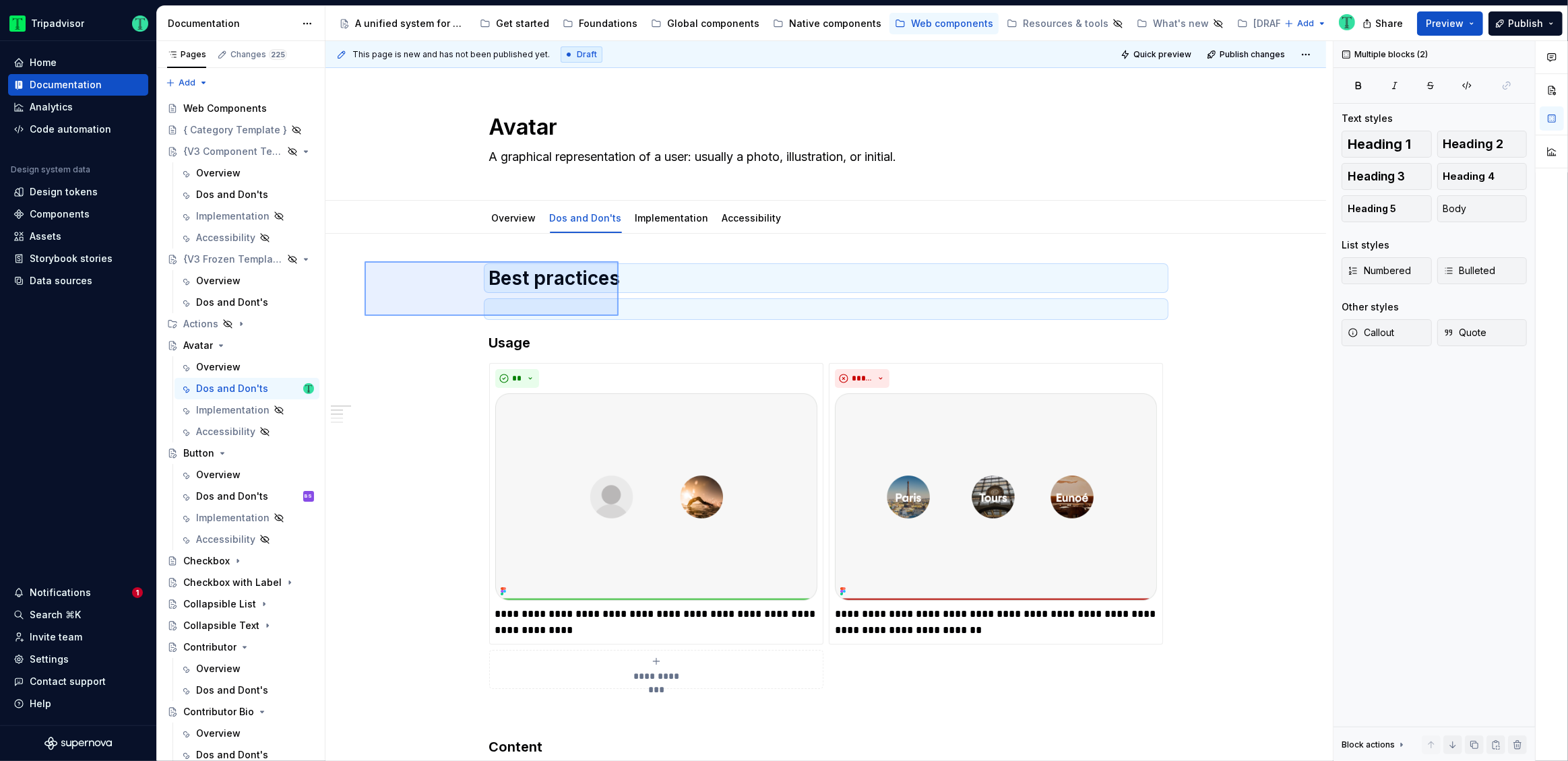
drag, startPoint x: 364, startPoint y: 261, endPoint x: 619, endPoint y: 316, distance: 260.9
click at [619, 316] on div "**********" at bounding box center [829, 402] width 1007 height 721
type textarea "*"
